Goal: Task Accomplishment & Management: Manage account settings

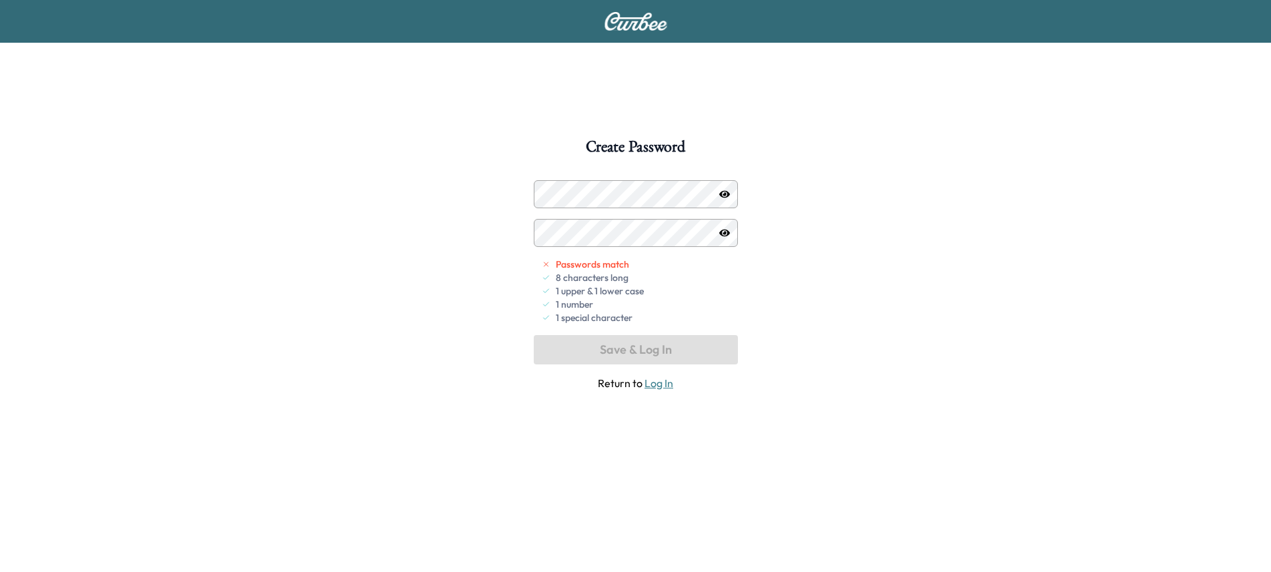
click at [725, 194] on icon "button" at bounding box center [724, 193] width 11 height 7
click at [655, 360] on button "Save & Log In" at bounding box center [636, 349] width 204 height 29
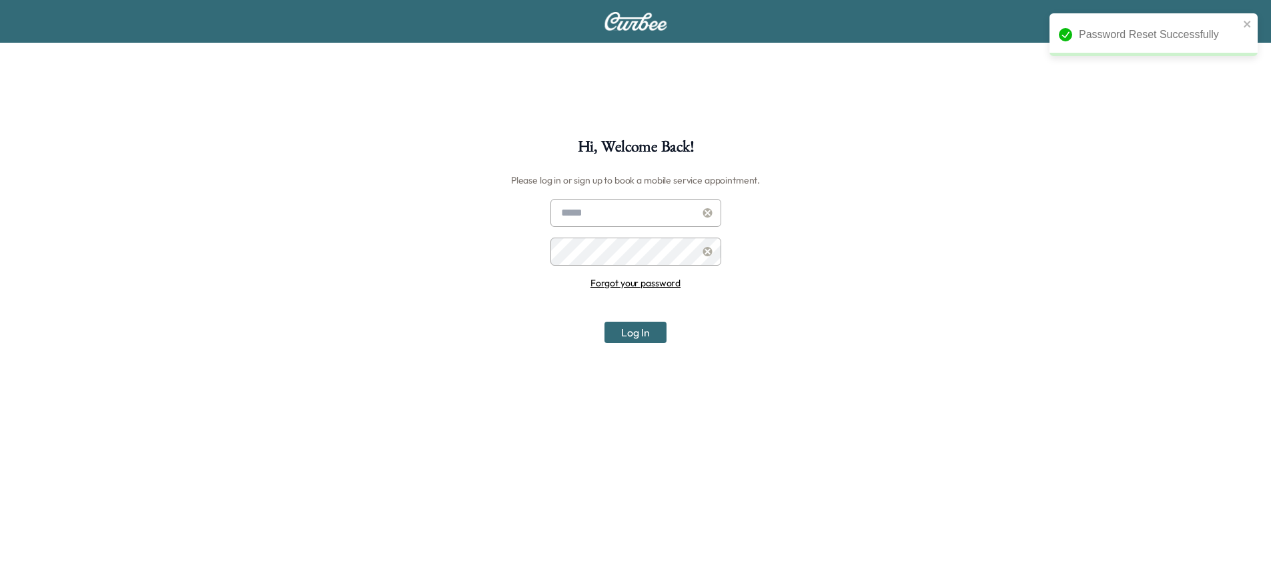
click at [625, 226] on input "text" at bounding box center [635, 213] width 171 height 28
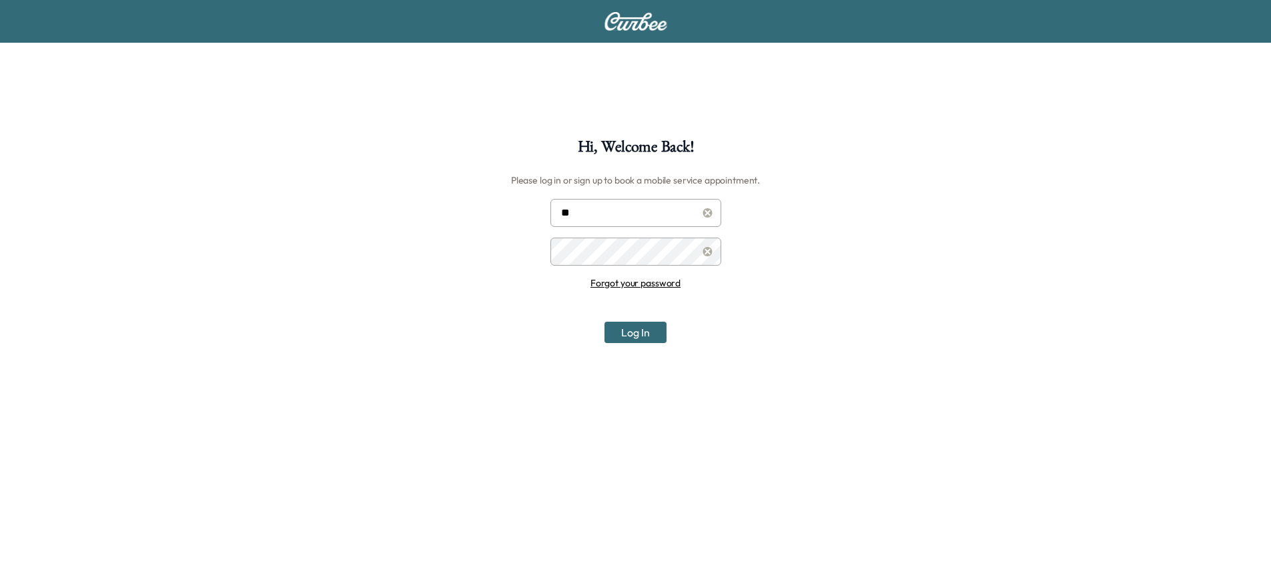
type input "**********"
click at [656, 333] on button "Log In" at bounding box center [635, 332] width 62 height 21
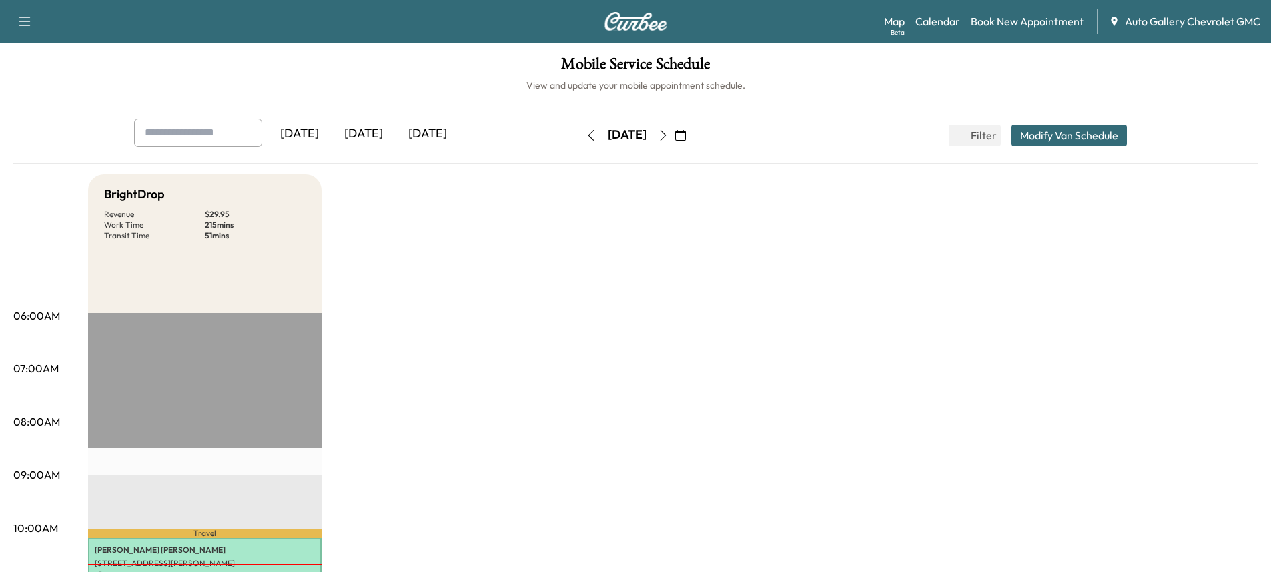
click at [1166, 126] on div "[DATE] [DATE] [DATE] [DATE] October 2025 S M T W T F S 28 29 30 1 2 3 4 5 6 7 8…" at bounding box center [635, 141] width 1244 height 45
click at [1030, 21] on link "Book New Appointment" at bounding box center [1027, 21] width 113 height 16
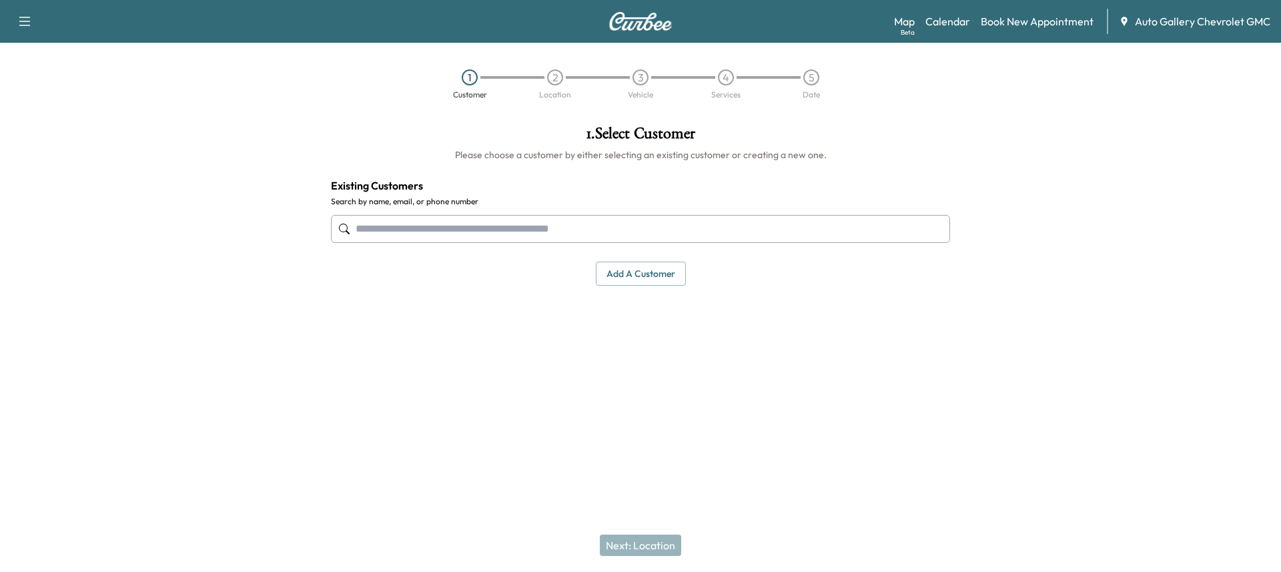
click at [572, 222] on input "text" at bounding box center [640, 229] width 619 height 28
drag, startPoint x: 628, startPoint y: 272, endPoint x: 619, endPoint y: 276, distance: 9.6
click at [623, 275] on button "Add a customer" at bounding box center [641, 274] width 90 height 25
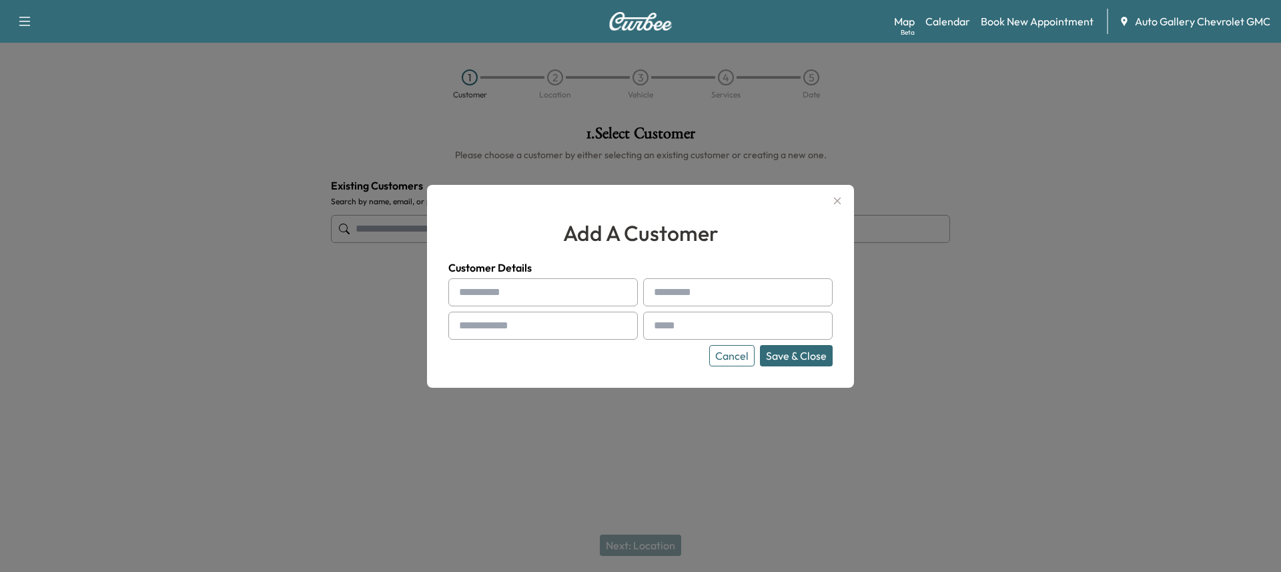
click at [530, 302] on input "text" at bounding box center [542, 292] width 189 height 28
click at [535, 301] on input "text" at bounding box center [542, 292] width 189 height 28
type input "*******"
type input "**********"
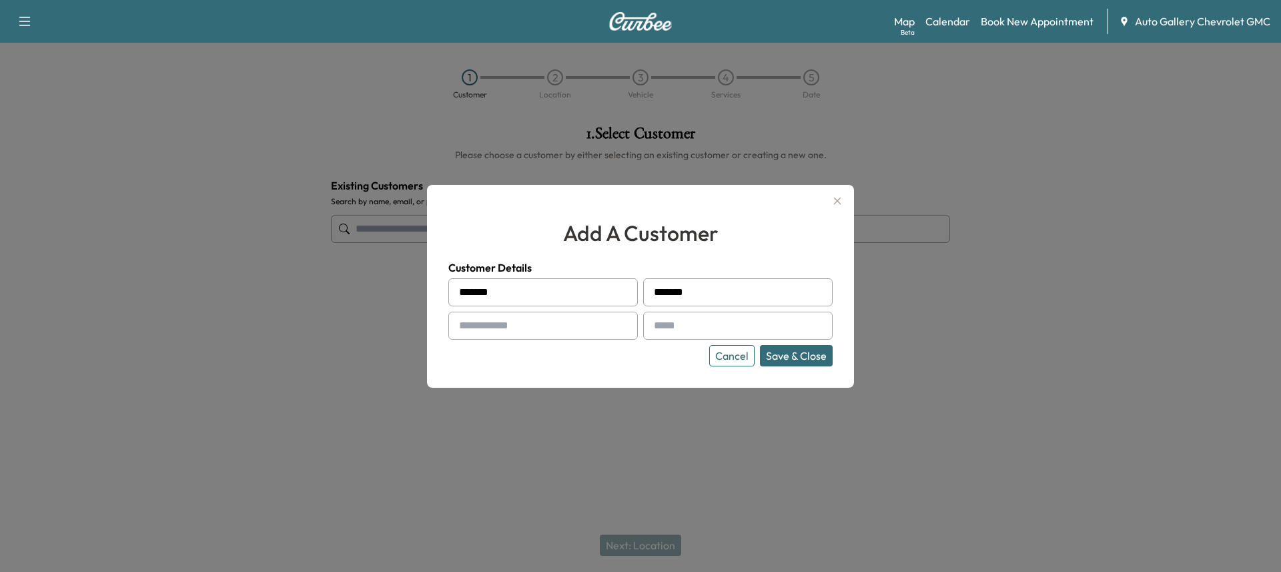
type input "**********"
click at [815, 354] on button "Save & Close" at bounding box center [796, 355] width 73 height 21
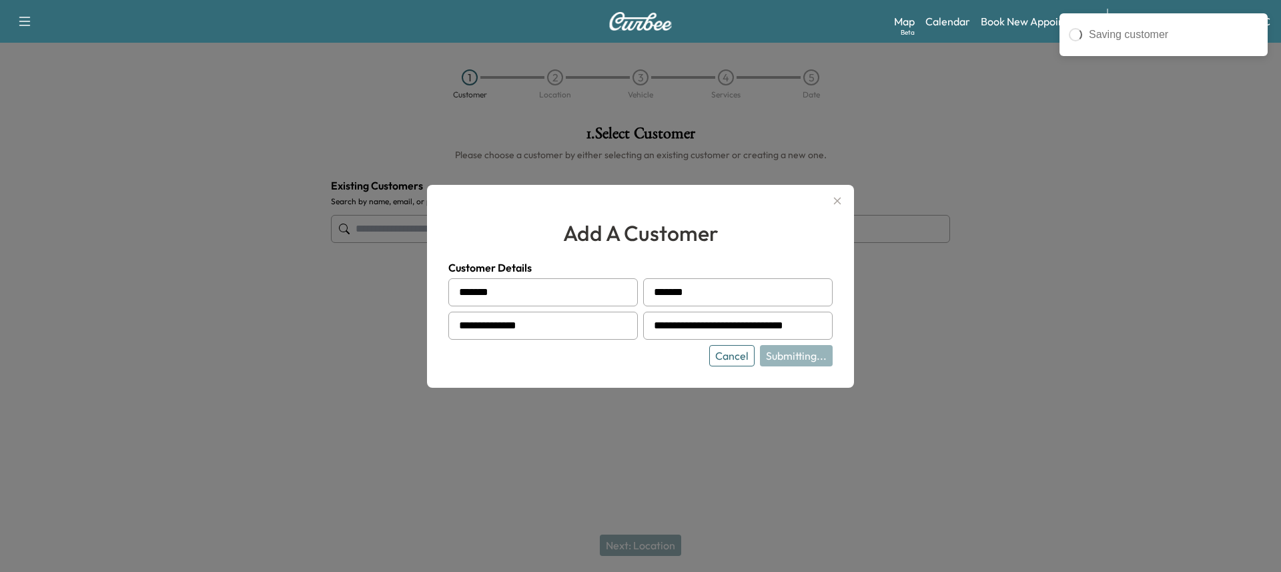
type input "**********"
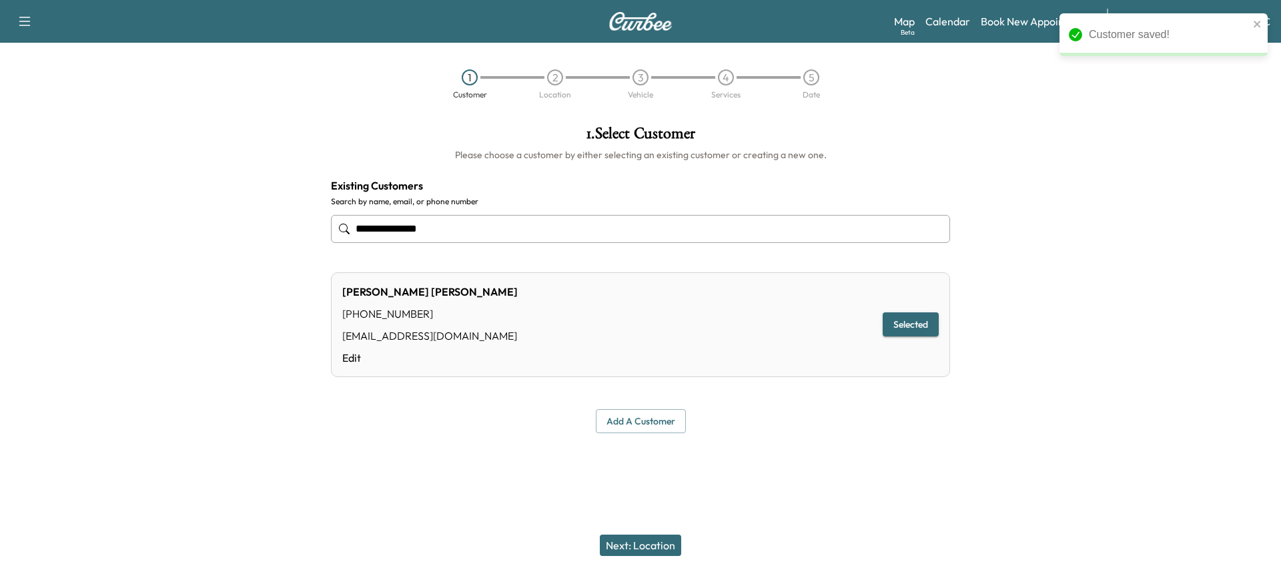
click at [661, 541] on button "Next: Location" at bounding box center [640, 544] width 81 height 21
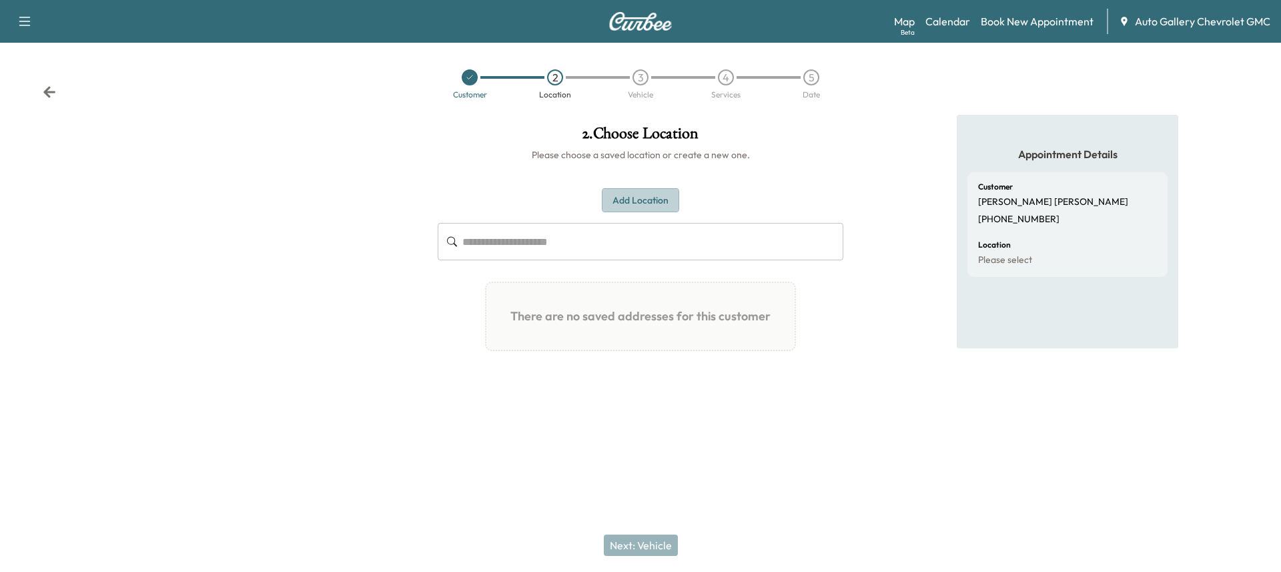
click at [650, 195] on button "Add Location" at bounding box center [640, 200] width 77 height 25
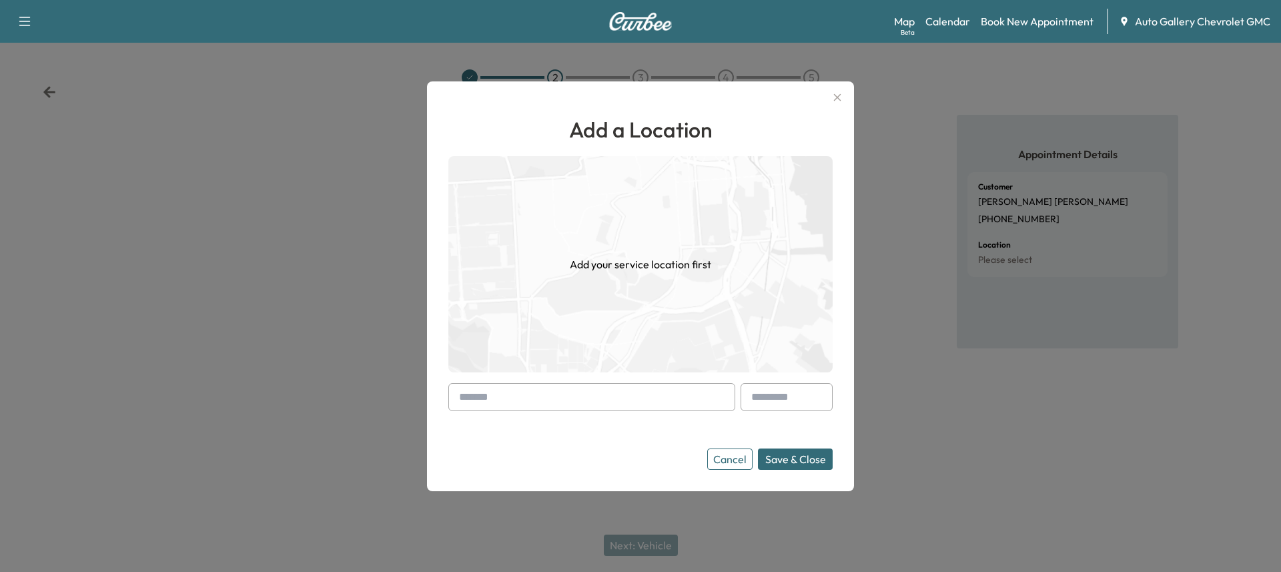
click at [526, 394] on input "text" at bounding box center [591, 397] width 287 height 28
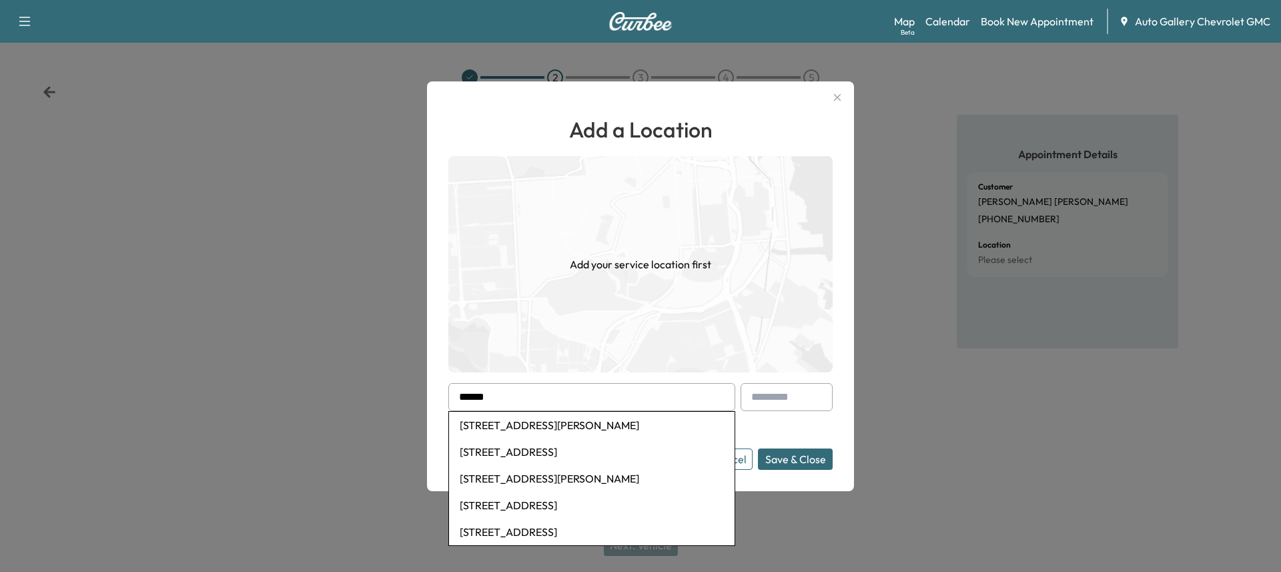
click at [536, 433] on li "[STREET_ADDRESS][PERSON_NAME]" at bounding box center [592, 425] width 286 height 27
type input "**********"
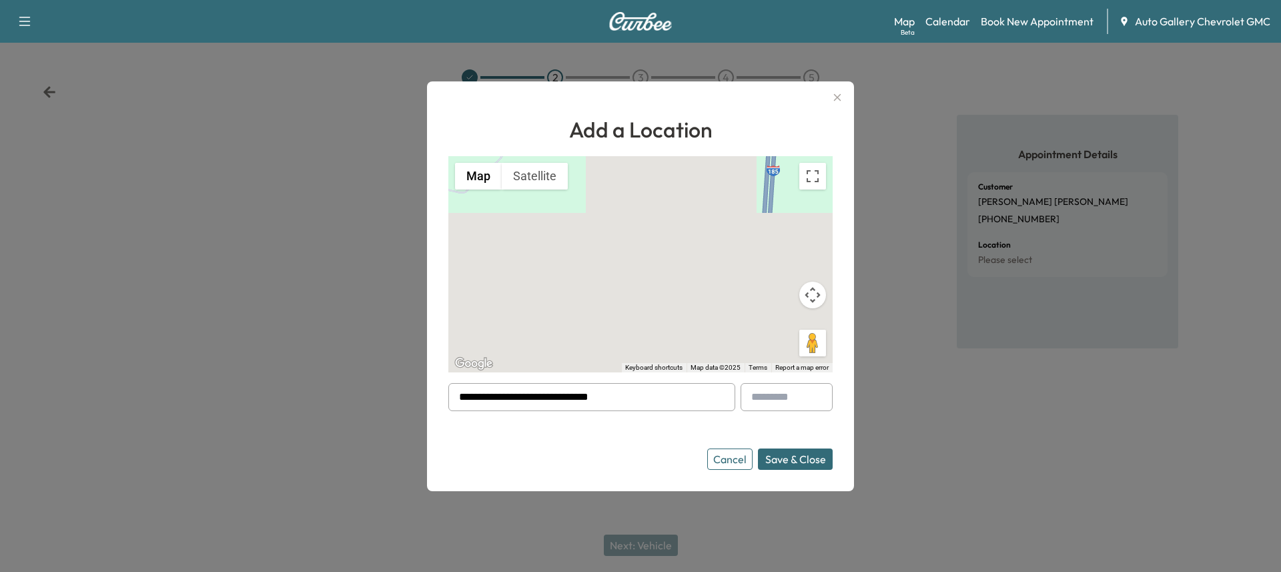
click at [793, 461] on button "Save & Close" at bounding box center [795, 458] width 75 height 21
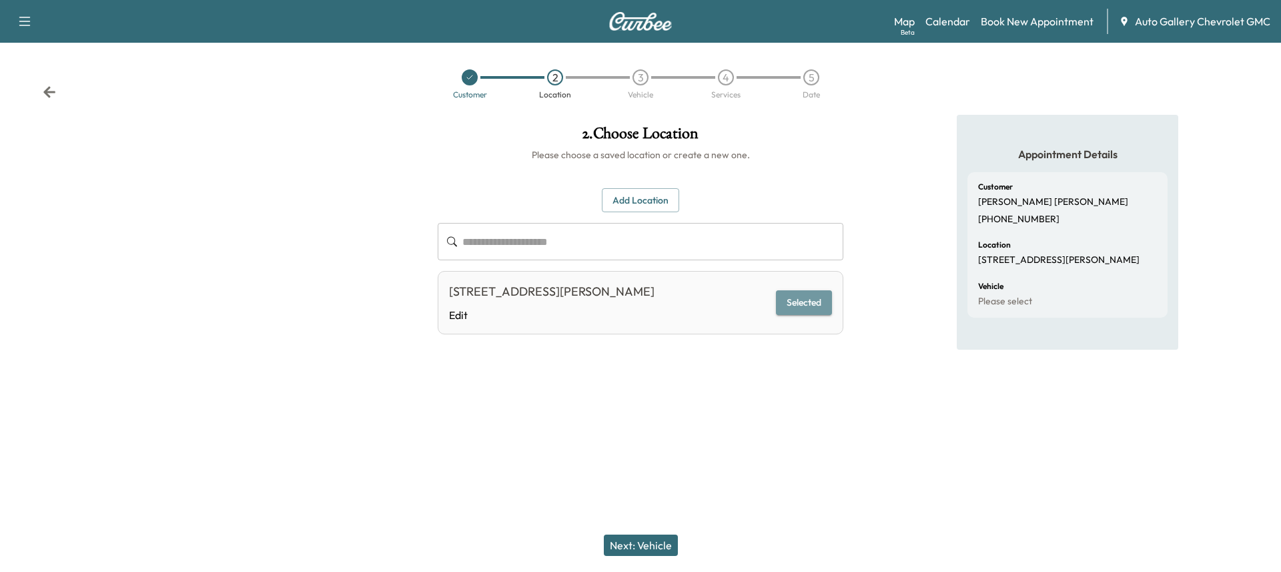
click at [805, 302] on button "Selected" at bounding box center [804, 302] width 56 height 25
click at [640, 538] on button "Next: Vehicle" at bounding box center [641, 544] width 74 height 21
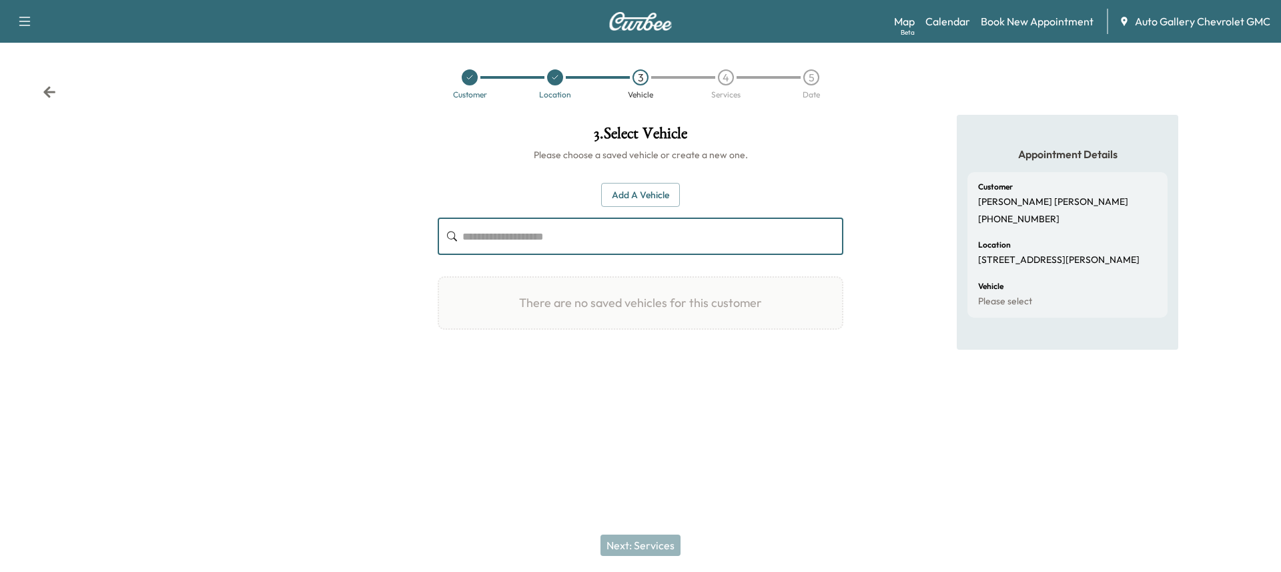
click at [606, 230] on input "text" at bounding box center [652, 236] width 381 height 37
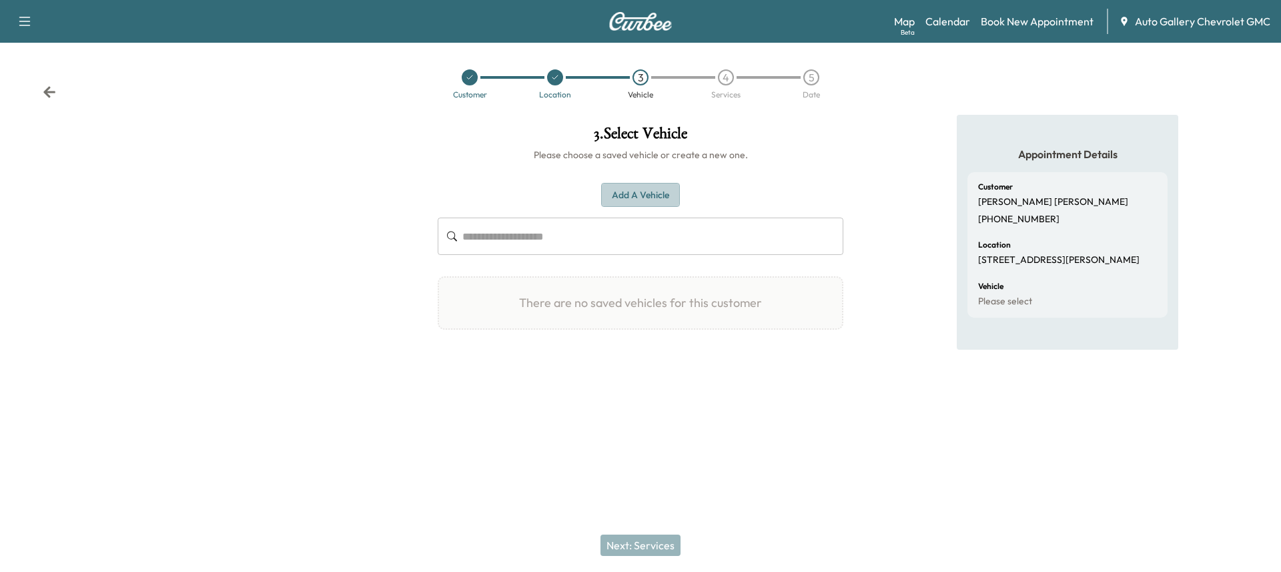
click at [629, 201] on button "Add a Vehicle" at bounding box center [640, 195] width 79 height 25
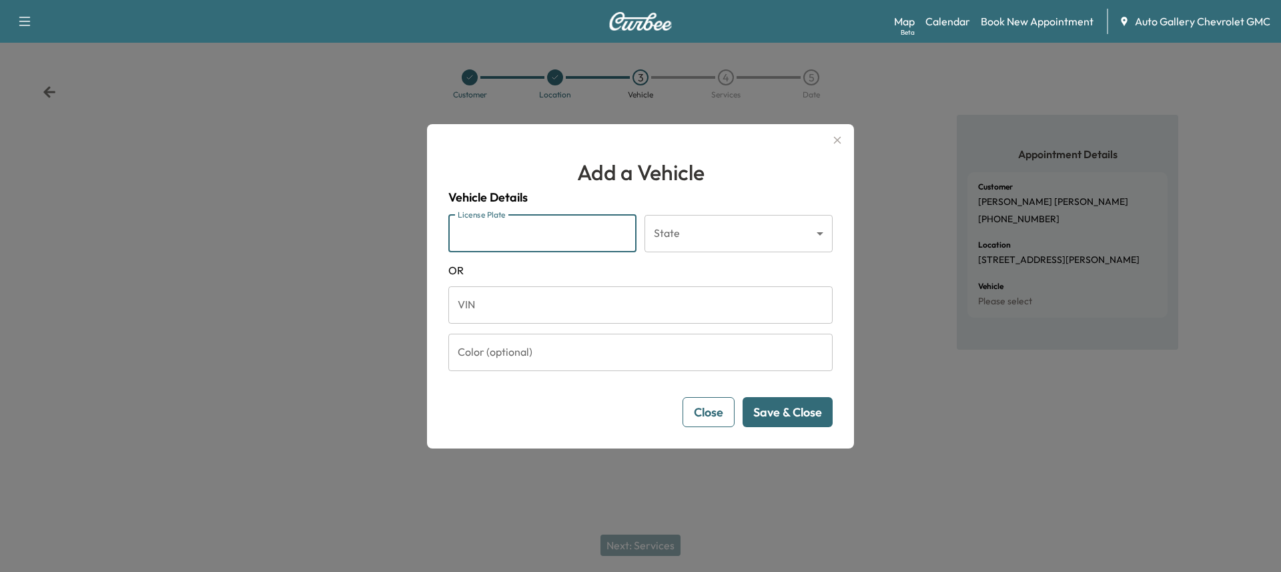
click at [609, 239] on input "License Plate" at bounding box center [542, 233] width 188 height 37
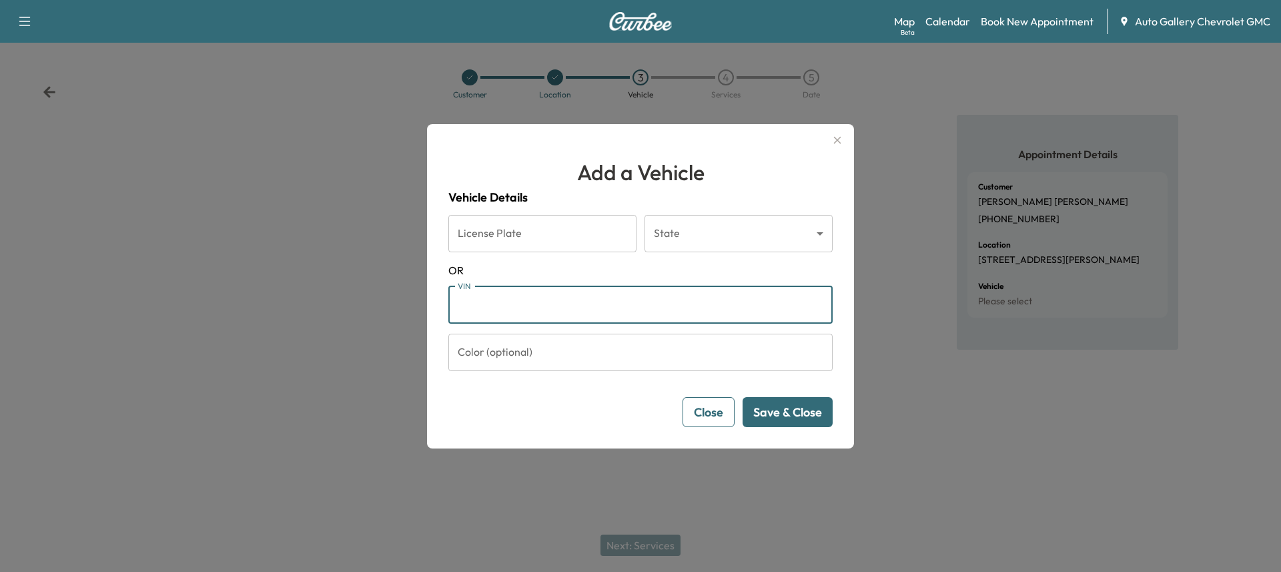
click at [510, 306] on input "VIN" at bounding box center [640, 304] width 384 height 37
paste input "**********"
type input "**********"
click at [595, 344] on input "Color (optional)" at bounding box center [640, 352] width 384 height 37
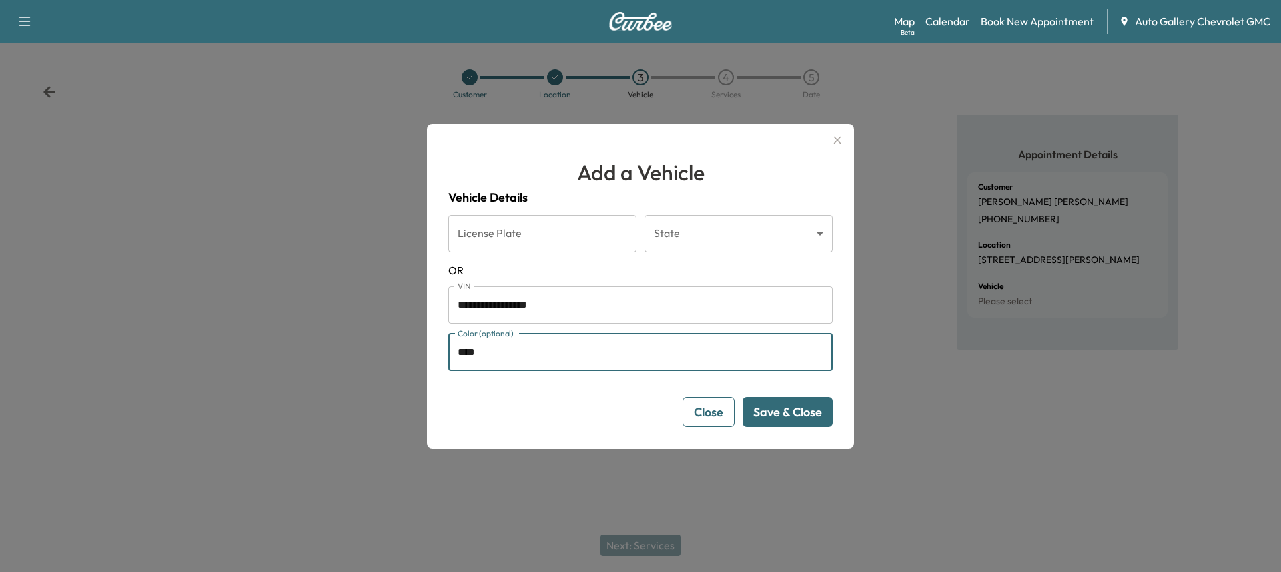
type input "****"
click at [801, 414] on button "Save & Close" at bounding box center [788, 412] width 90 height 30
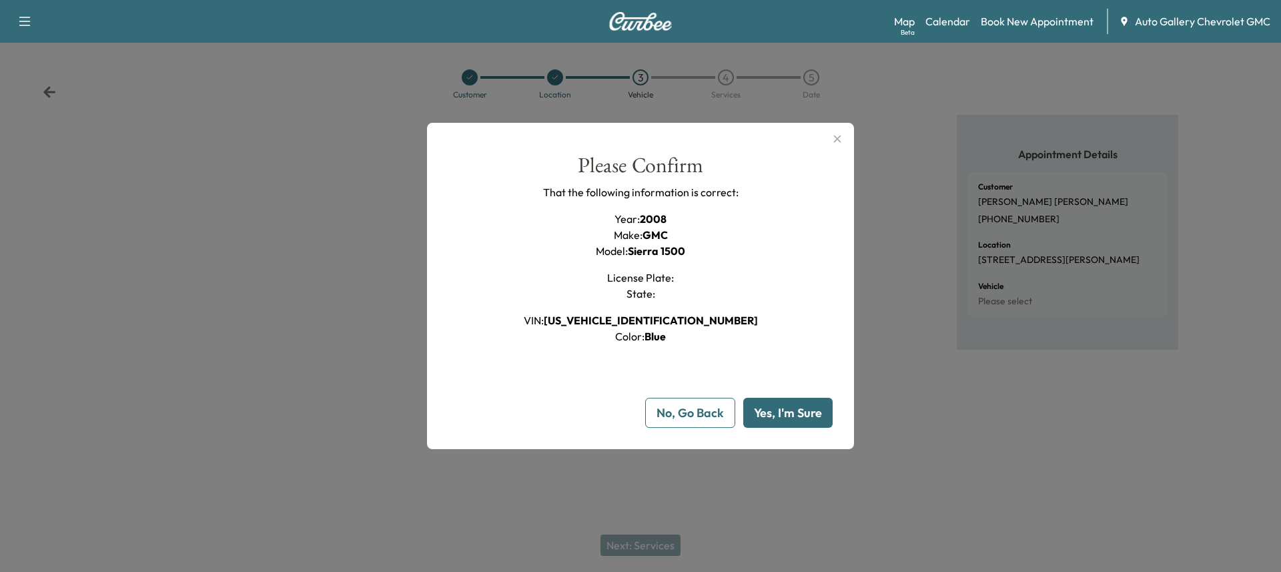
click at [793, 410] on button "Yes, I'm Sure" at bounding box center [787, 413] width 89 height 30
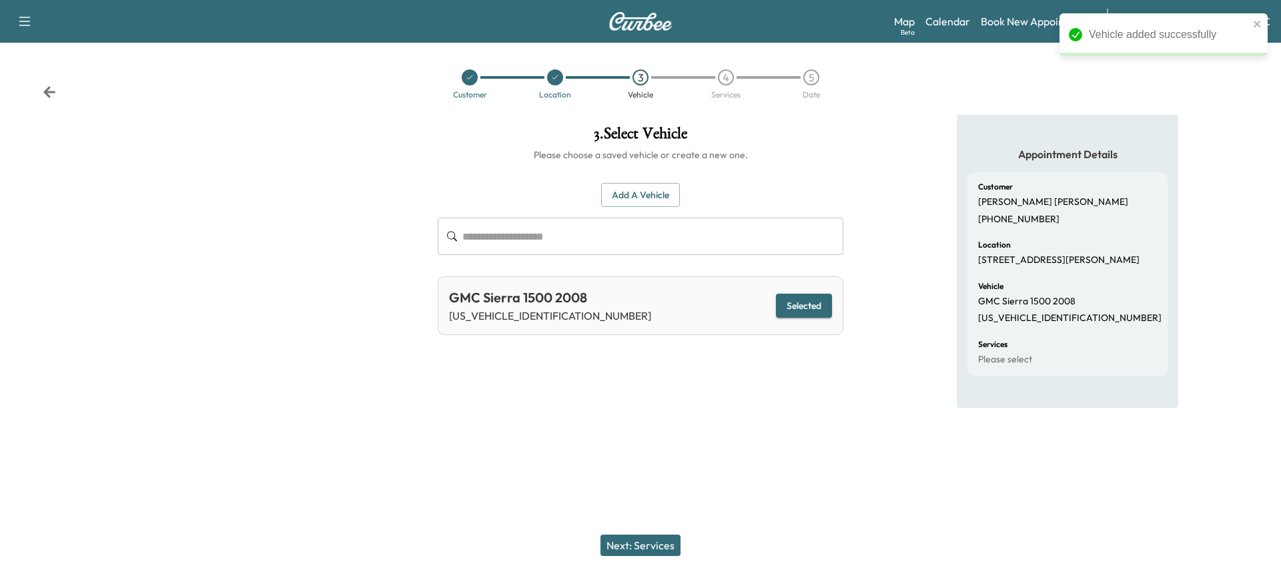
click at [659, 540] on button "Next: Services" at bounding box center [640, 544] width 80 height 21
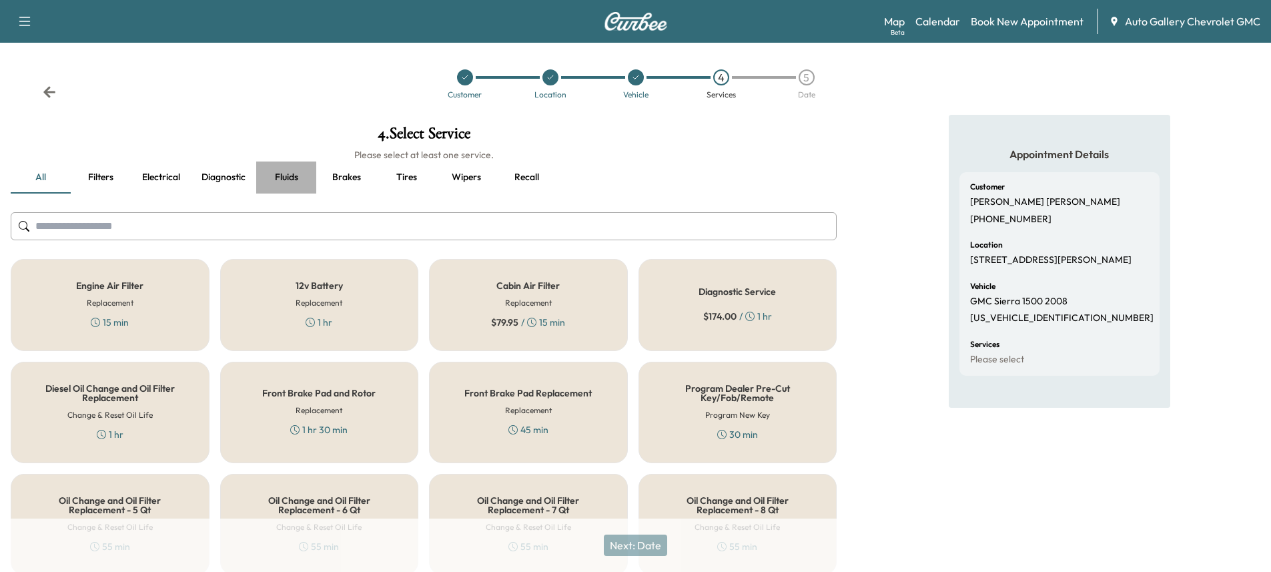
click at [280, 171] on button "Fluids" at bounding box center [286, 177] width 60 height 32
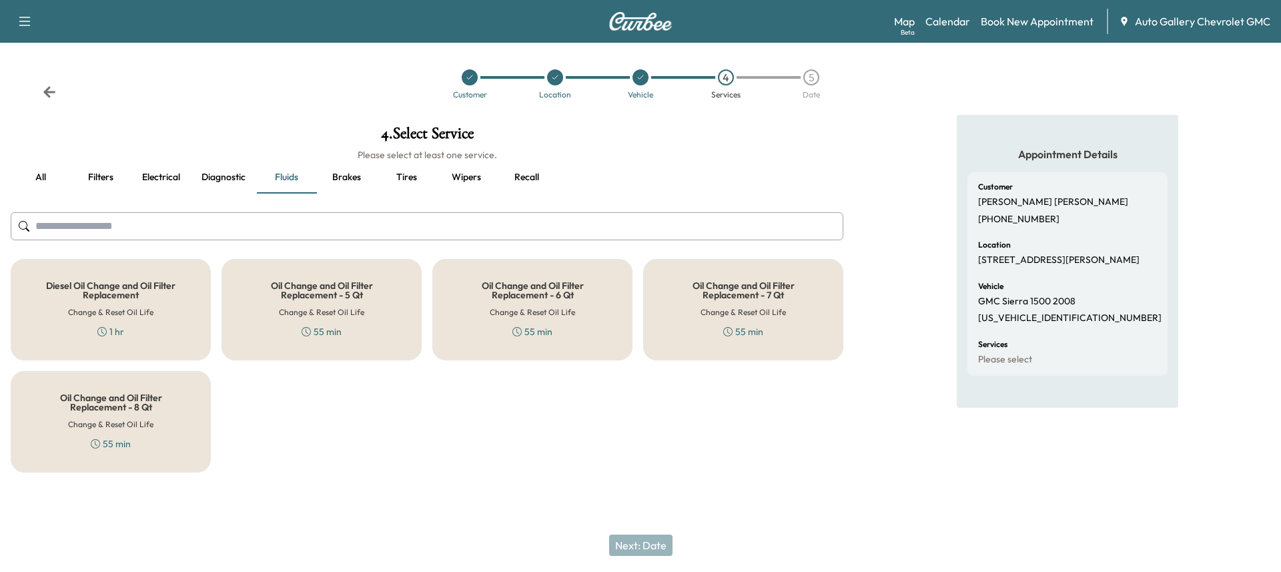
click at [514, 291] on h5 "Oil Change and Oil Filter Replacement - 6 Qt" at bounding box center [532, 290] width 156 height 19
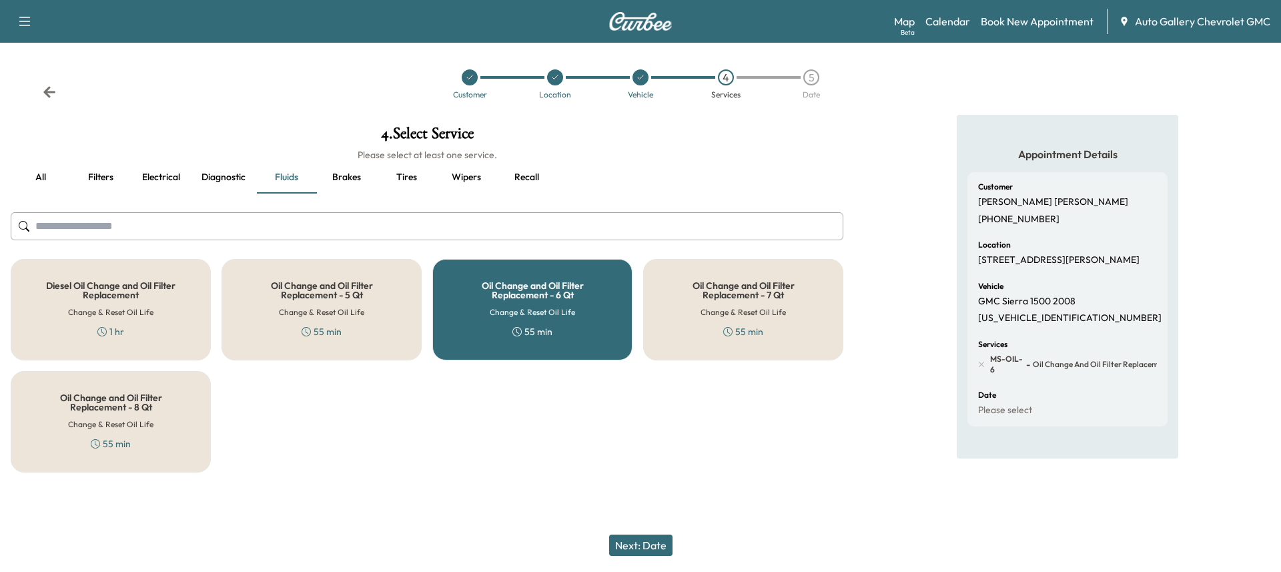
click at [648, 544] on button "Next: Date" at bounding box center [640, 544] width 63 height 21
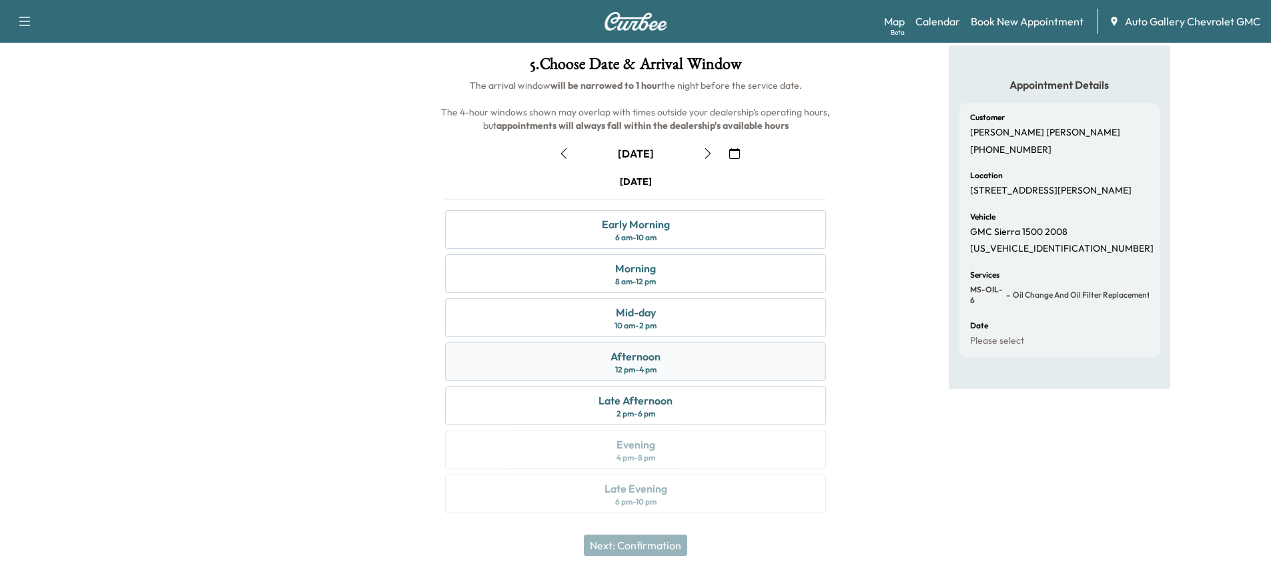
scroll to position [3, 0]
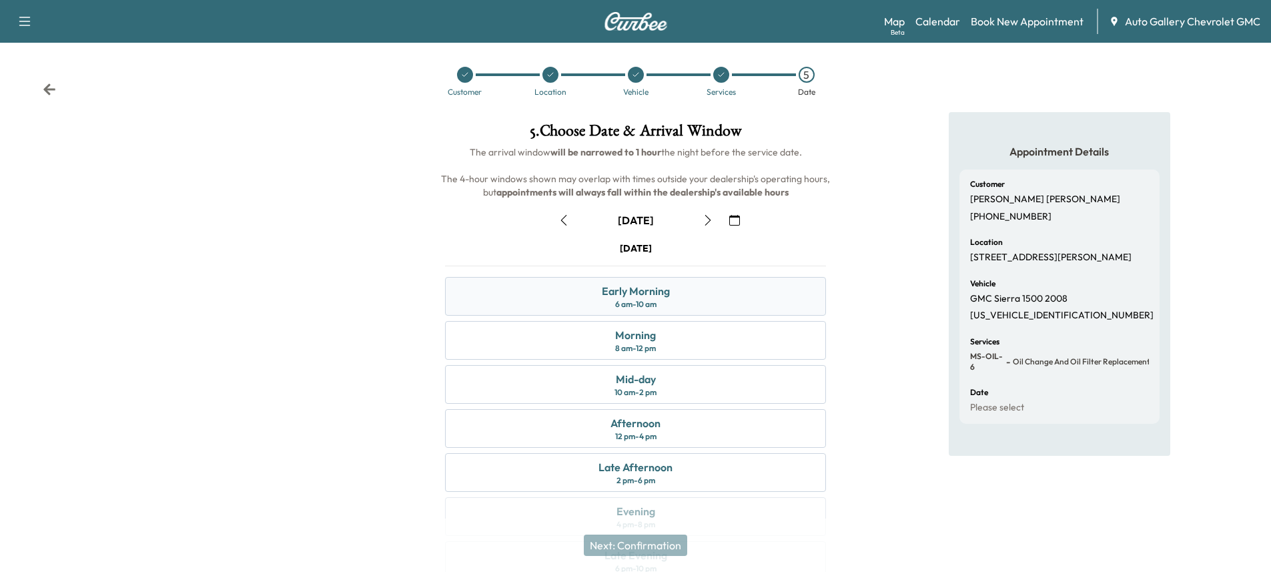
click at [670, 300] on div "Early Morning 6 am - 10 am" at bounding box center [635, 296] width 381 height 39
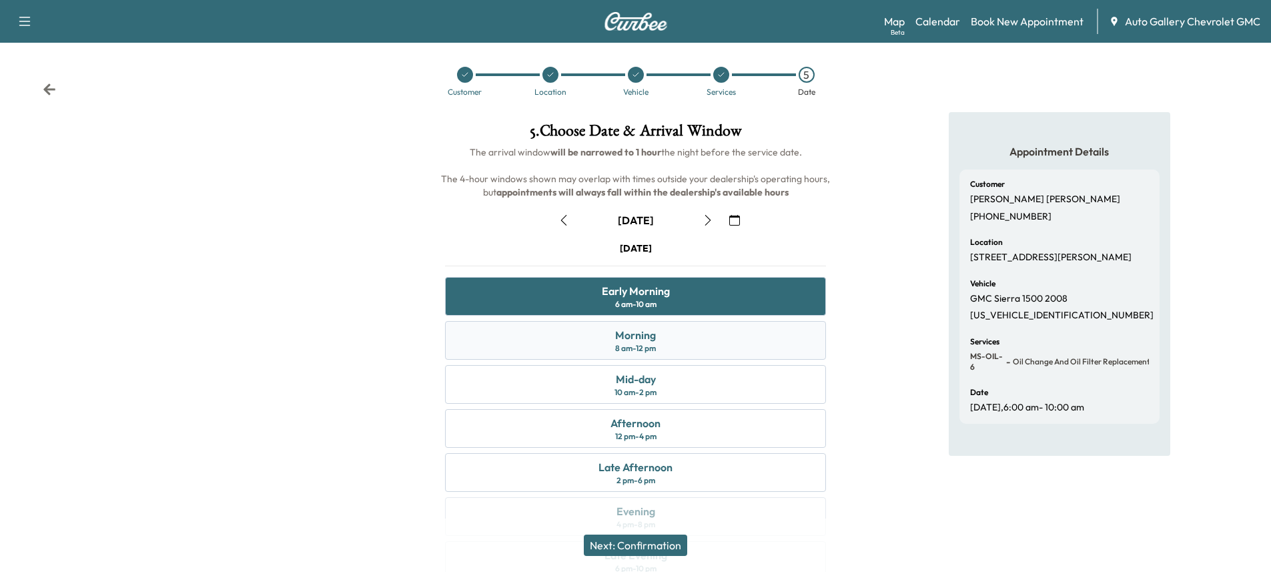
click at [655, 348] on div "8 am - 12 pm" at bounding box center [635, 348] width 41 height 11
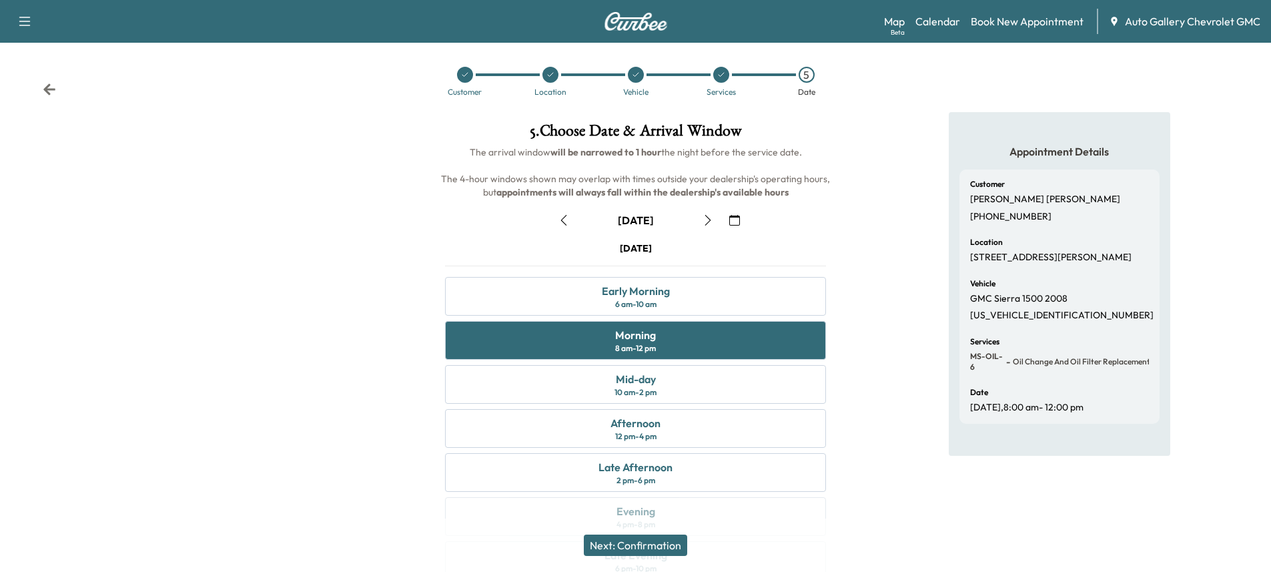
click at [669, 541] on button "Next: Confirmation" at bounding box center [635, 544] width 103 height 21
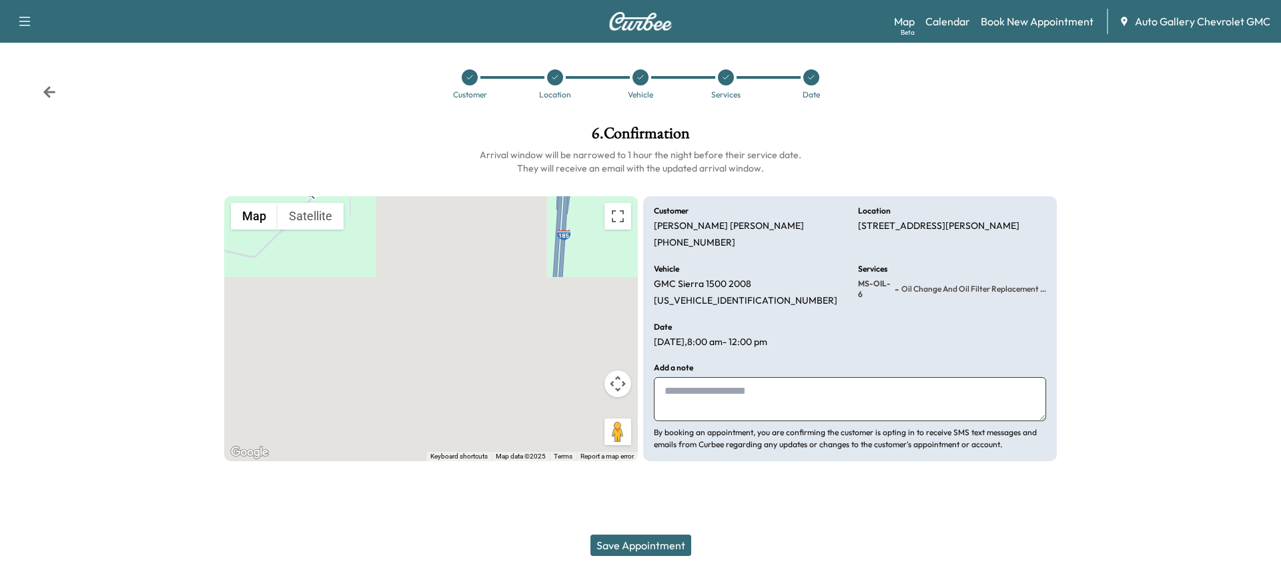
click at [691, 400] on textarea at bounding box center [850, 399] width 392 height 44
click at [629, 537] on button "Save Appointment" at bounding box center [640, 544] width 101 height 21
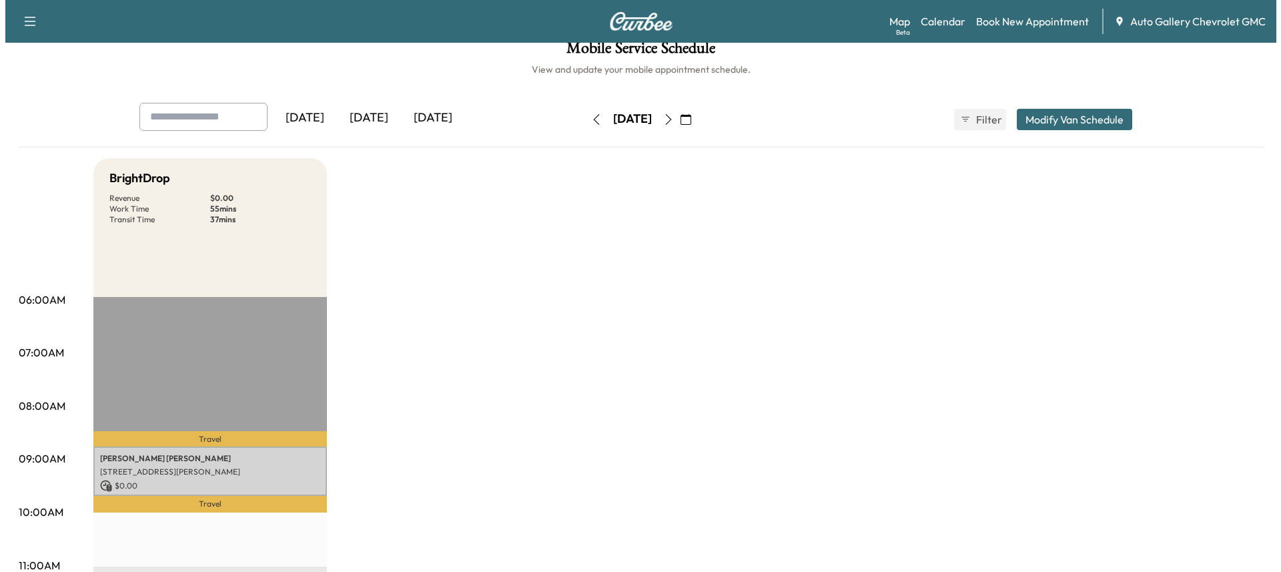
scroll to position [149, 0]
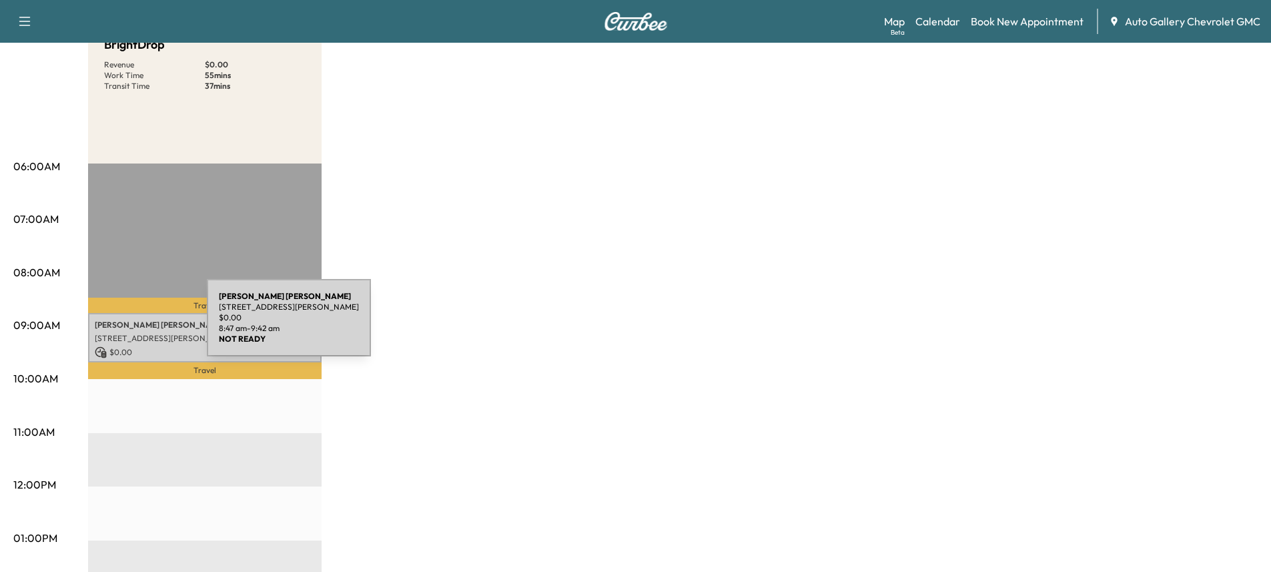
click at [108, 324] on p "[PERSON_NAME]" at bounding box center [205, 325] width 220 height 11
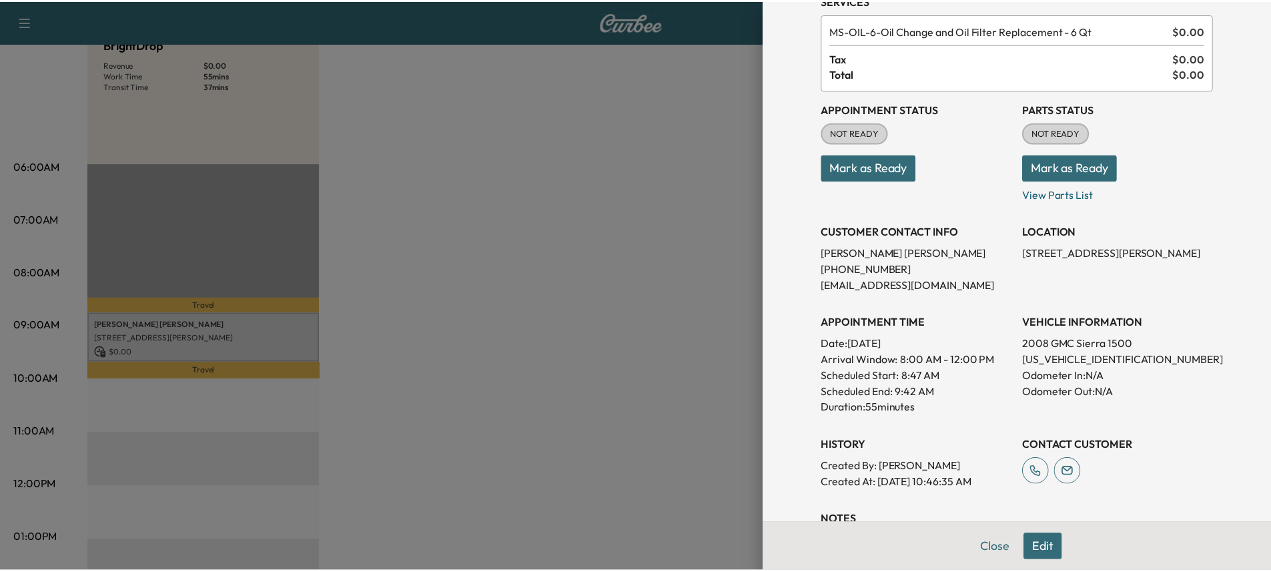
scroll to position [0, 0]
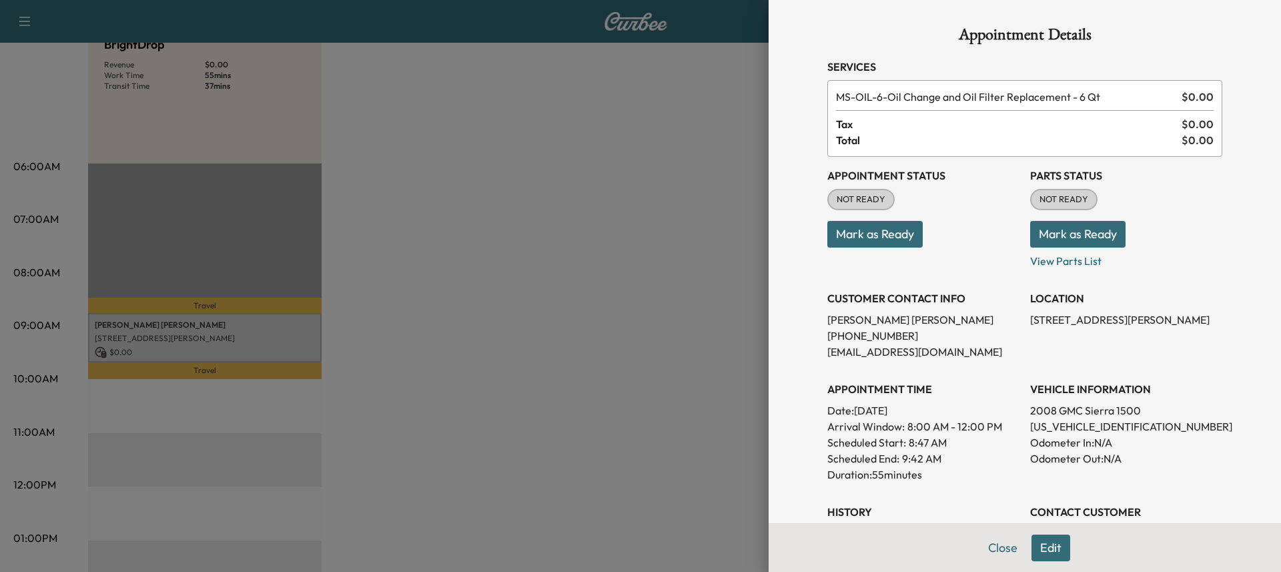
click at [873, 237] on button "Mark as Ready" at bounding box center [874, 234] width 95 height 27
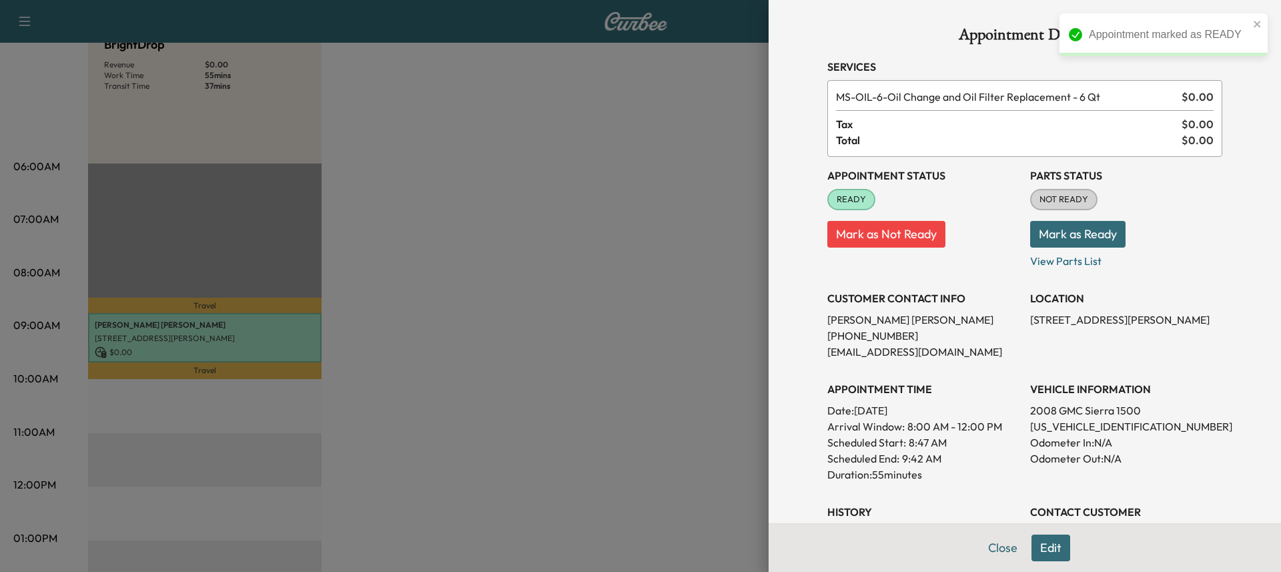
click at [1040, 240] on button "Mark as Ready" at bounding box center [1077, 234] width 95 height 27
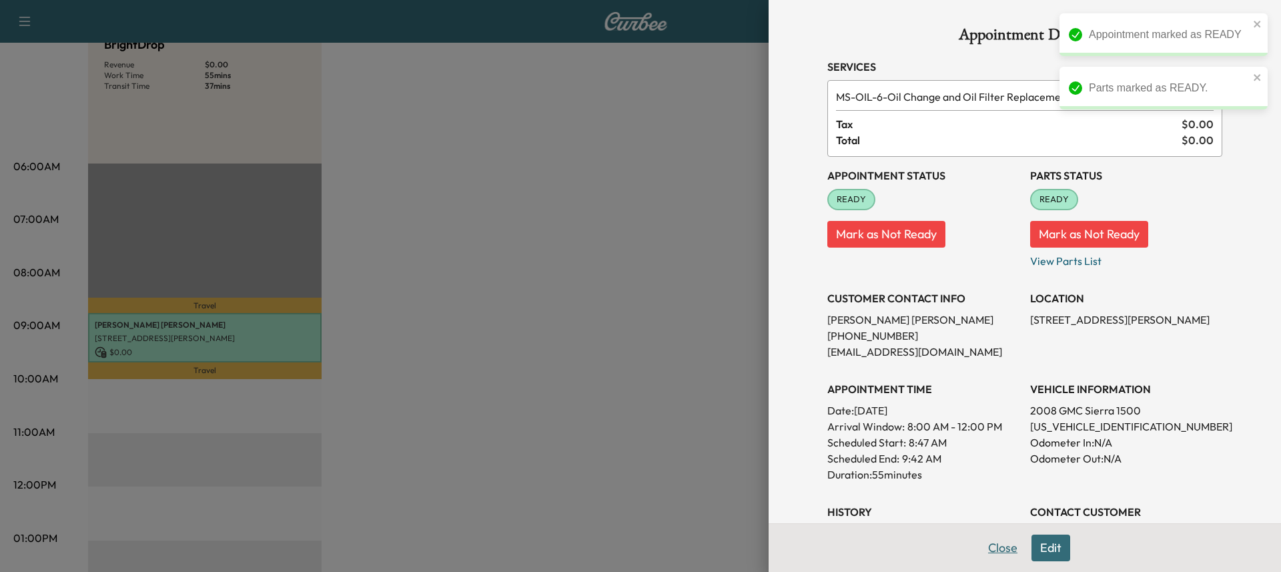
click at [991, 540] on button "Close" at bounding box center [1002, 547] width 47 height 27
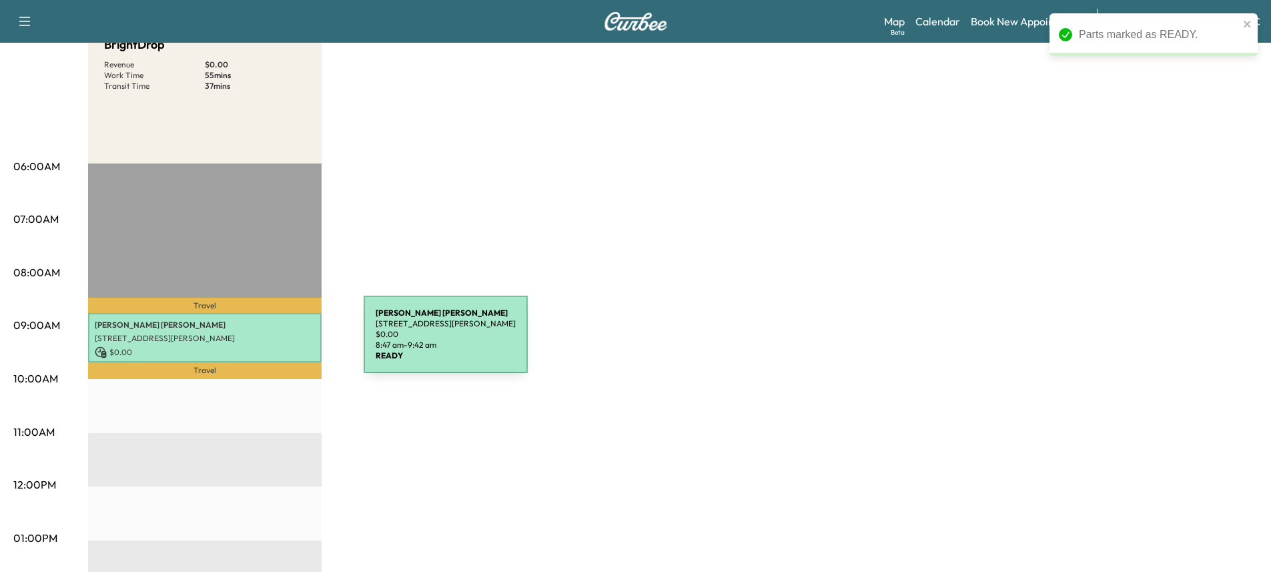
click at [264, 342] on div "[PERSON_NAME] [STREET_ADDRESS][PERSON_NAME] $ 0.00 8:47 am - 9:42 am" at bounding box center [205, 337] width 234 height 49
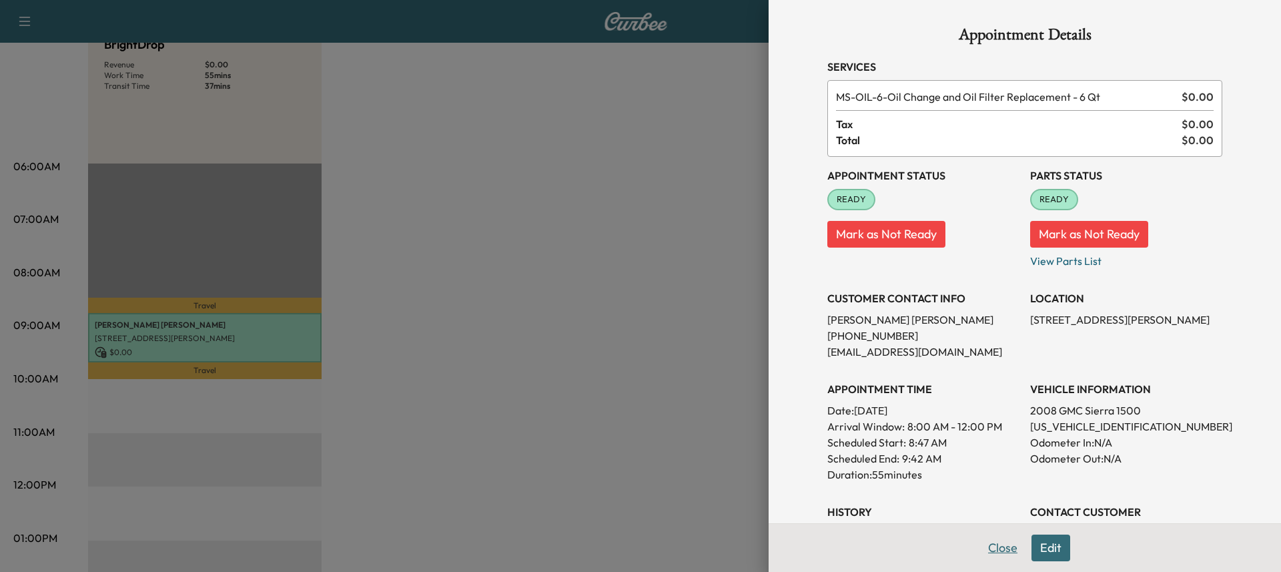
click at [989, 544] on button "Close" at bounding box center [1002, 547] width 47 height 27
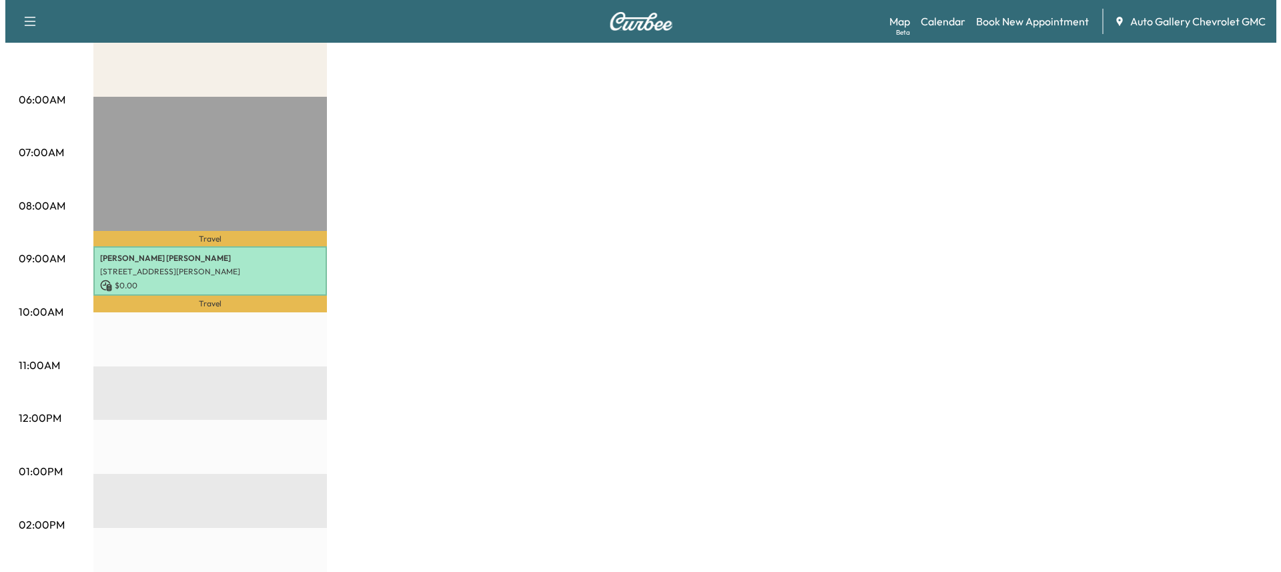
scroll to position [149, 0]
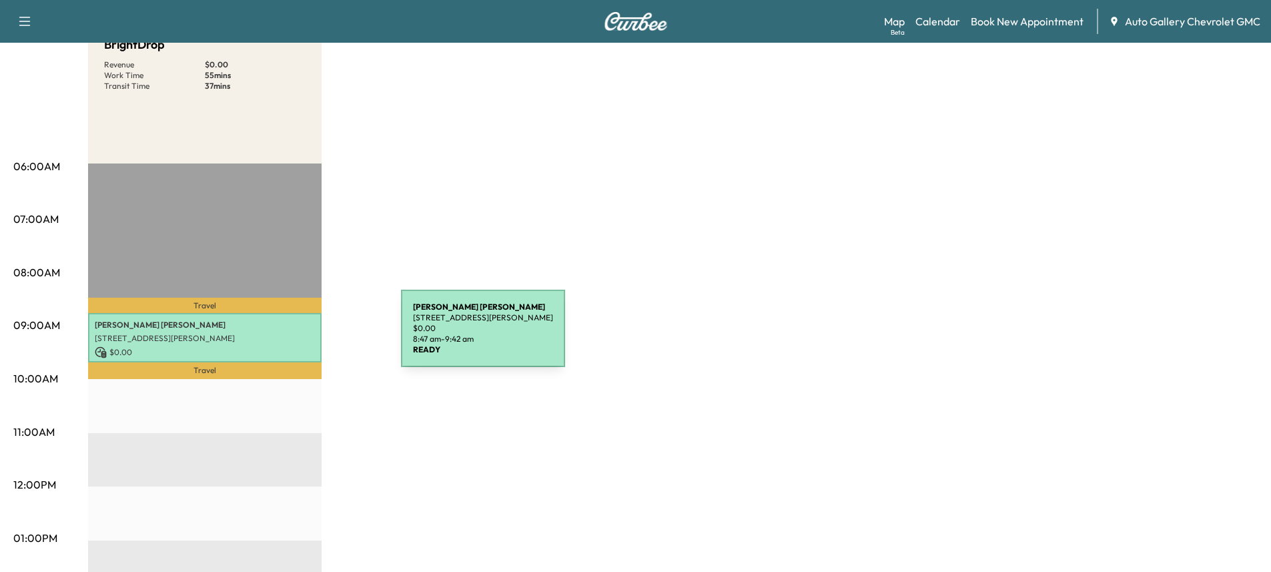
click at [301, 336] on p "[STREET_ADDRESS][PERSON_NAME]" at bounding box center [205, 338] width 220 height 11
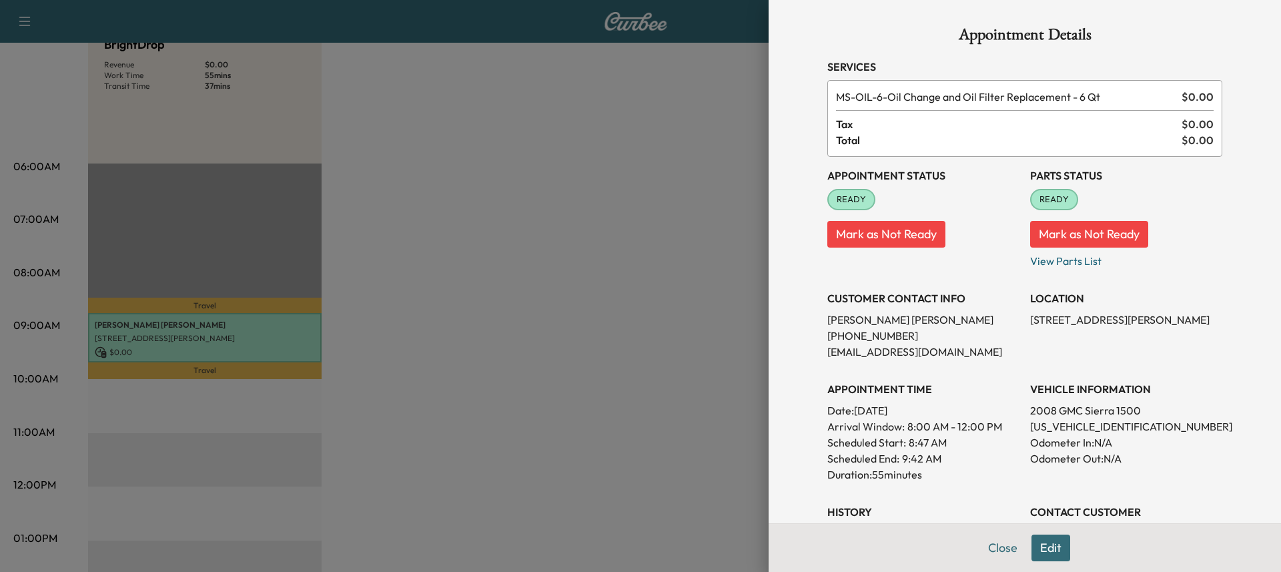
scroll to position [199, 0]
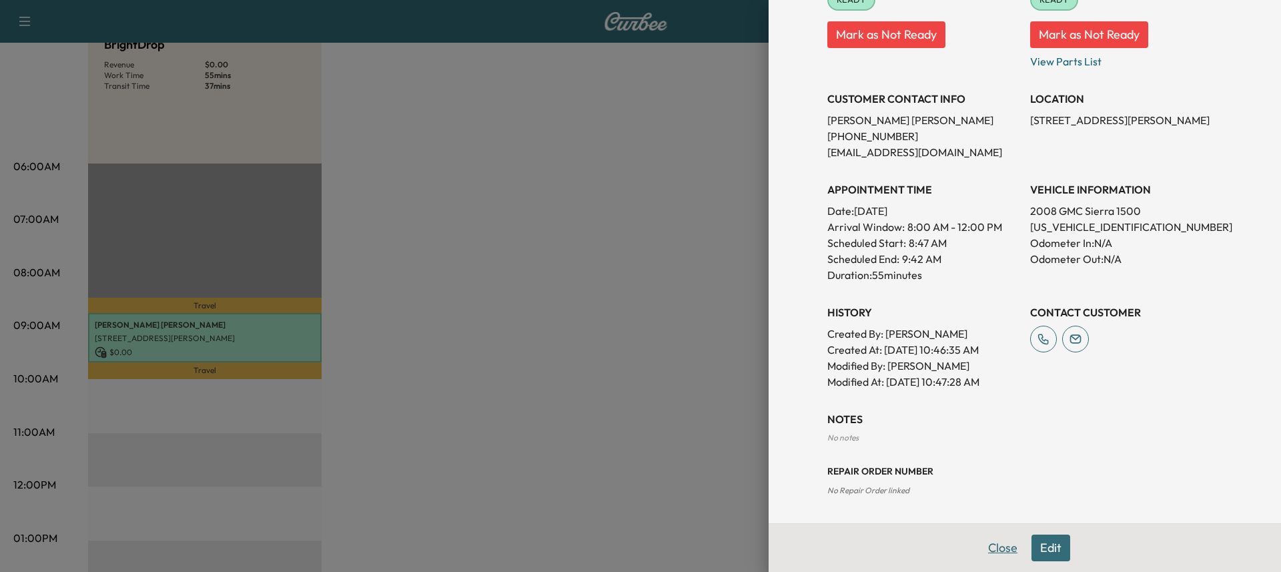
click at [999, 544] on button "Close" at bounding box center [1002, 547] width 47 height 27
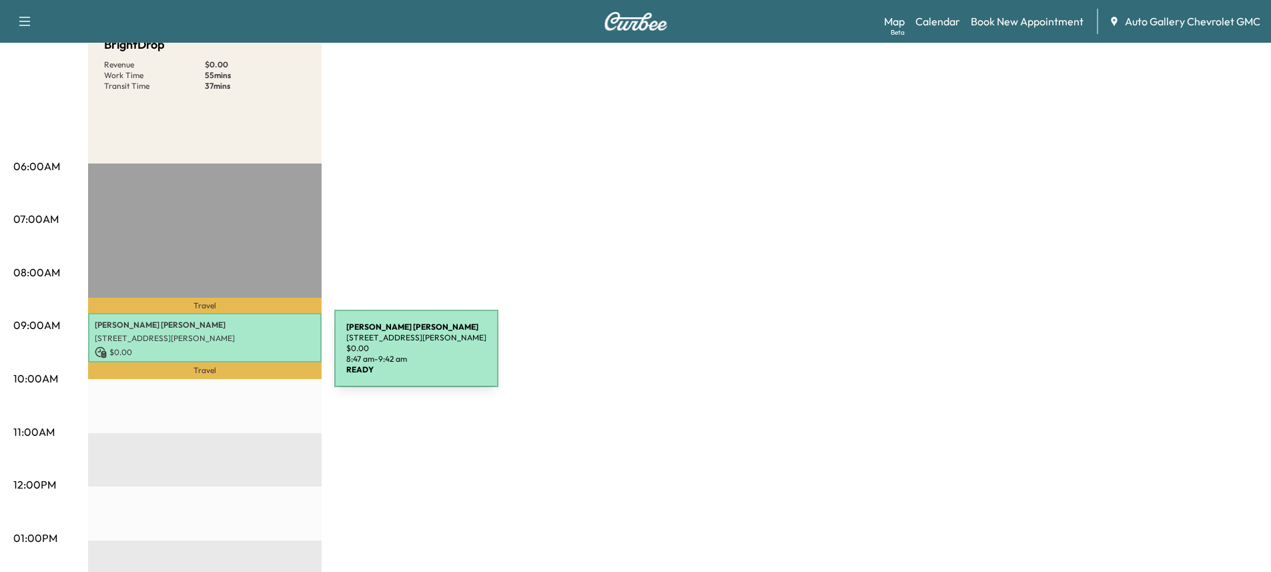
click at [234, 356] on p "$ 0.00" at bounding box center [205, 352] width 220 height 12
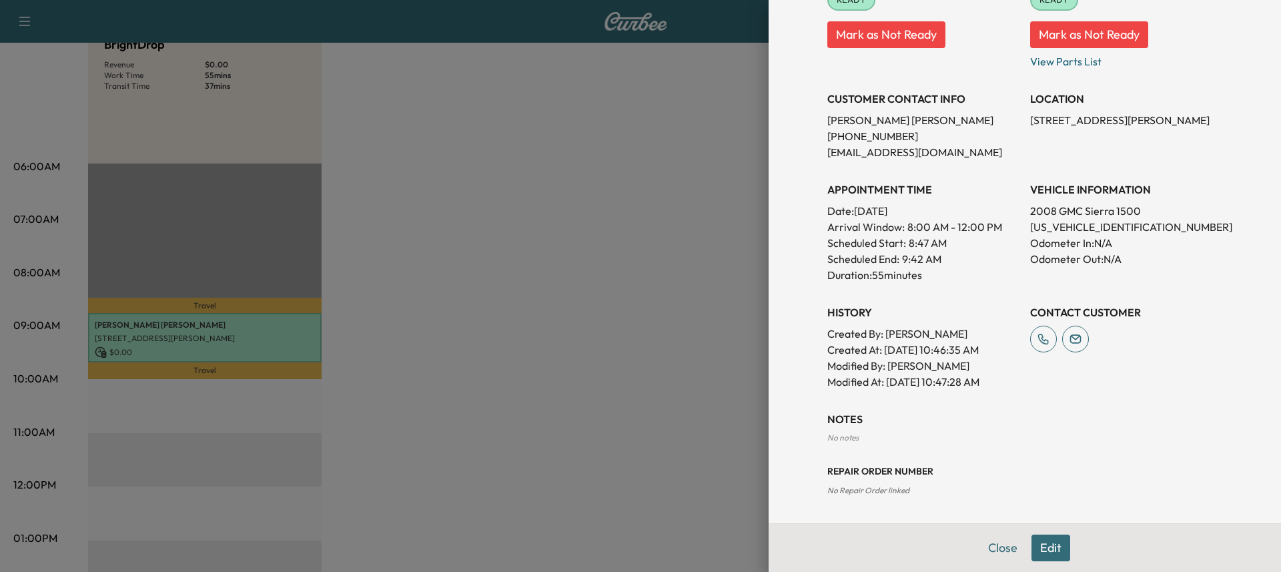
drag, startPoint x: 1059, startPoint y: 533, endPoint x: 1041, endPoint y: 542, distance: 20.3
click at [1057, 534] on div "Close Edit" at bounding box center [1025, 547] width 512 height 49
click at [1040, 547] on button "Edit" at bounding box center [1051, 547] width 39 height 27
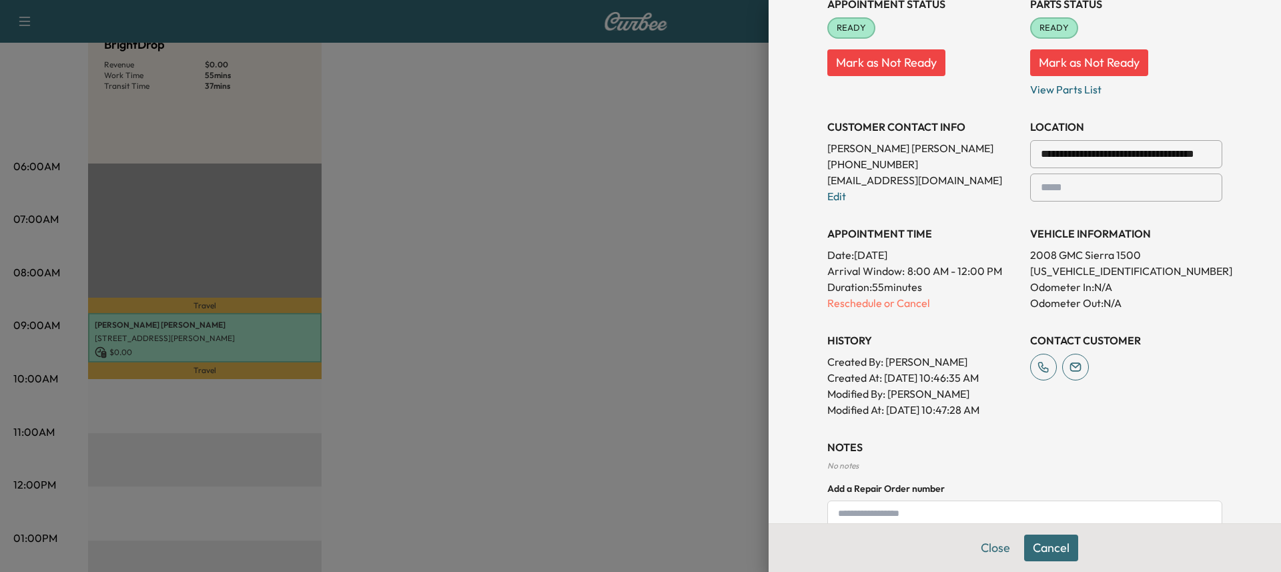
scroll to position [228, 0]
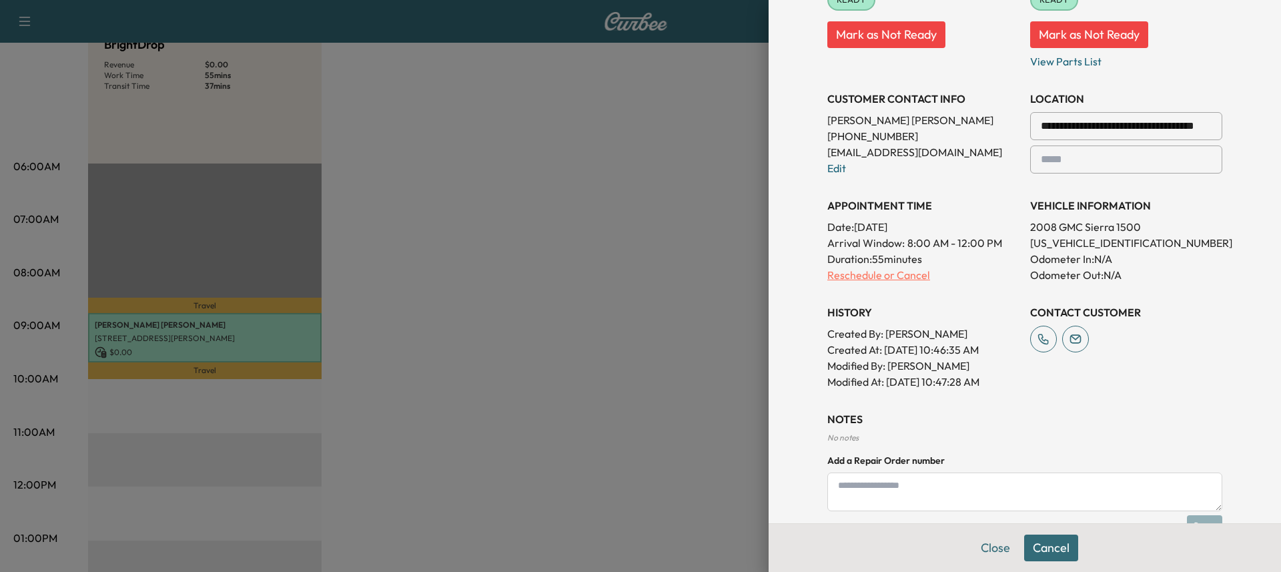
click at [857, 273] on p "Reschedule or Cancel" at bounding box center [923, 275] width 192 height 16
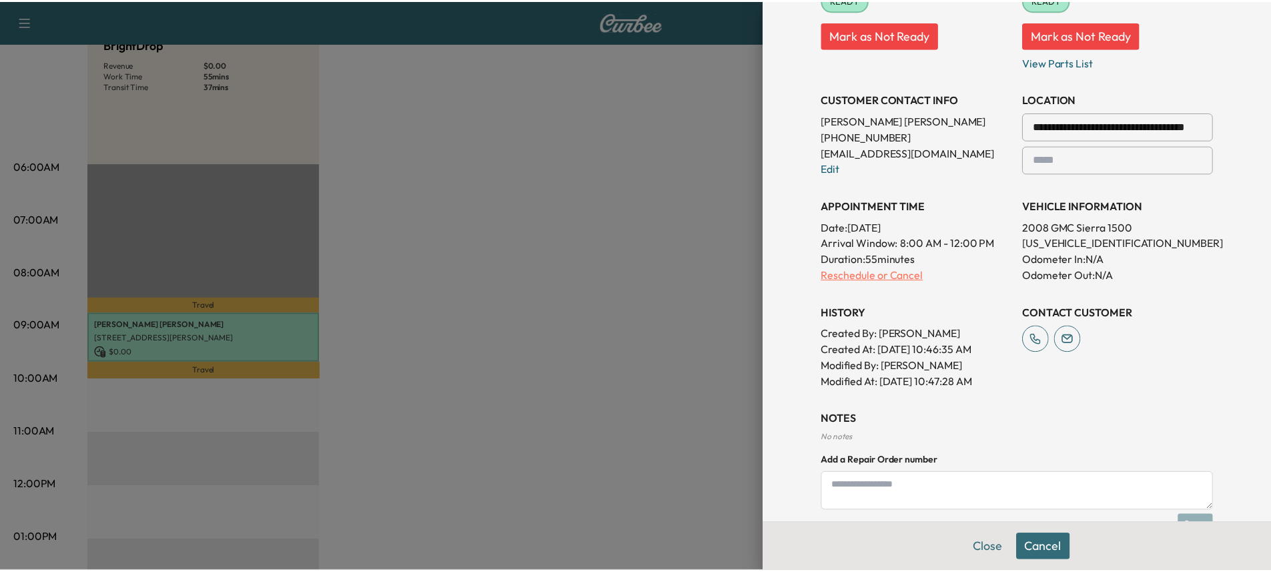
scroll to position [0, 0]
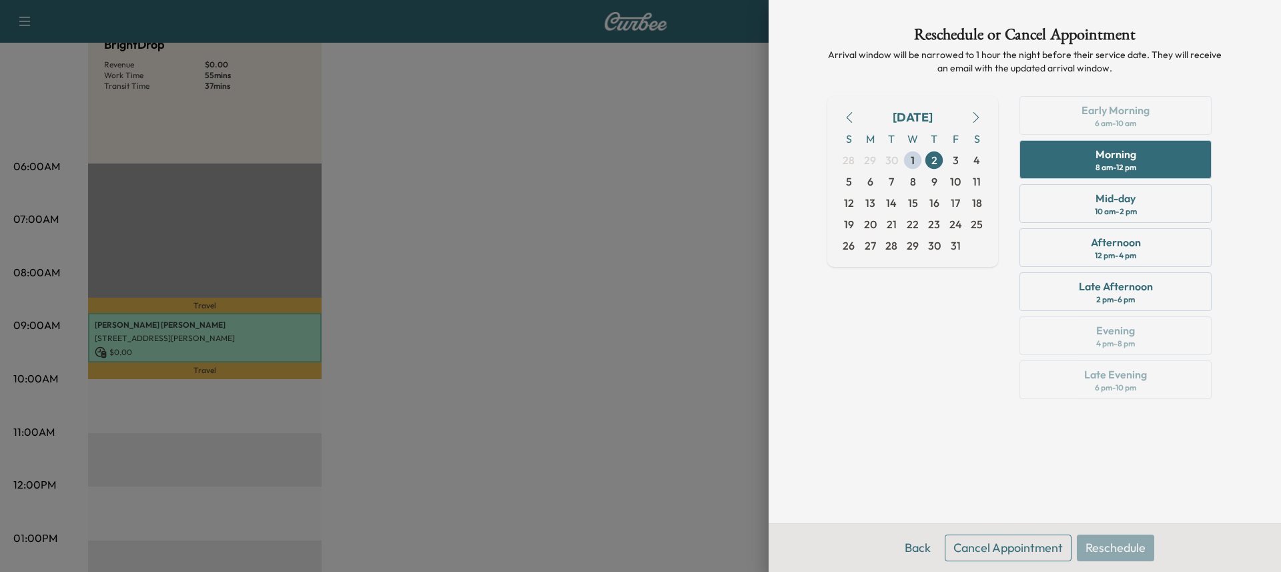
click at [1027, 550] on button "Cancel Appointment" at bounding box center [1008, 547] width 127 height 27
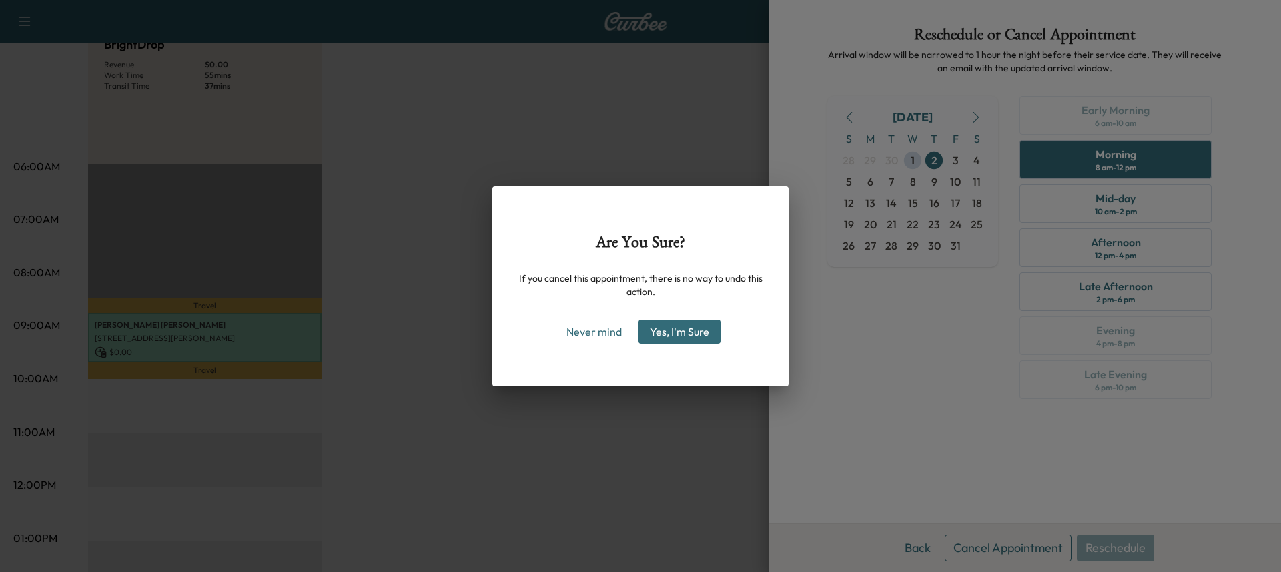
click at [677, 336] on button "Yes, I'm Sure" at bounding box center [680, 332] width 82 height 24
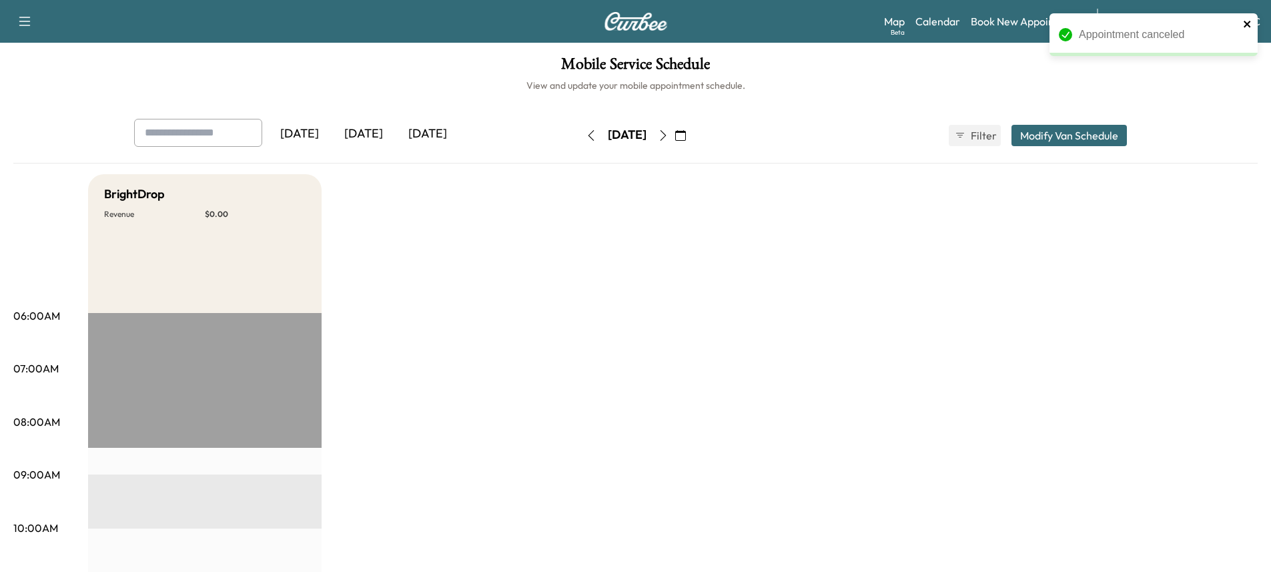
click at [1248, 23] on icon "close" at bounding box center [1247, 24] width 7 height 7
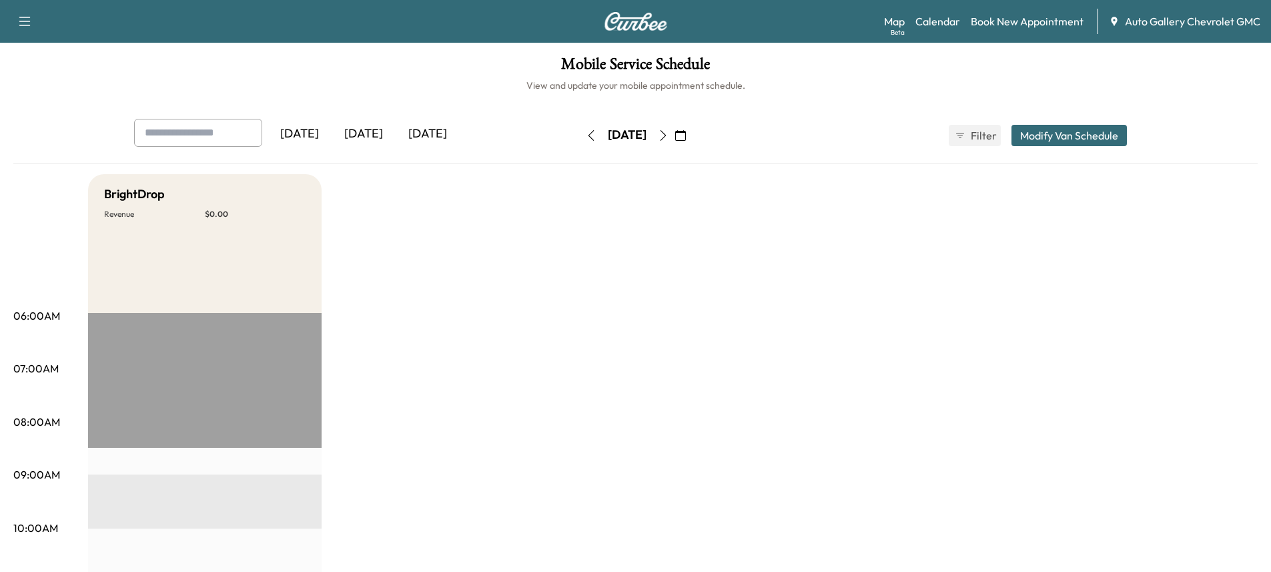
click at [30, 23] on icon "button" at bounding box center [25, 21] width 16 height 16
click at [166, 60] on h1 "Mobile Service Schedule" at bounding box center [635, 67] width 1244 height 23
